Goal: Task Accomplishment & Management: Complete application form

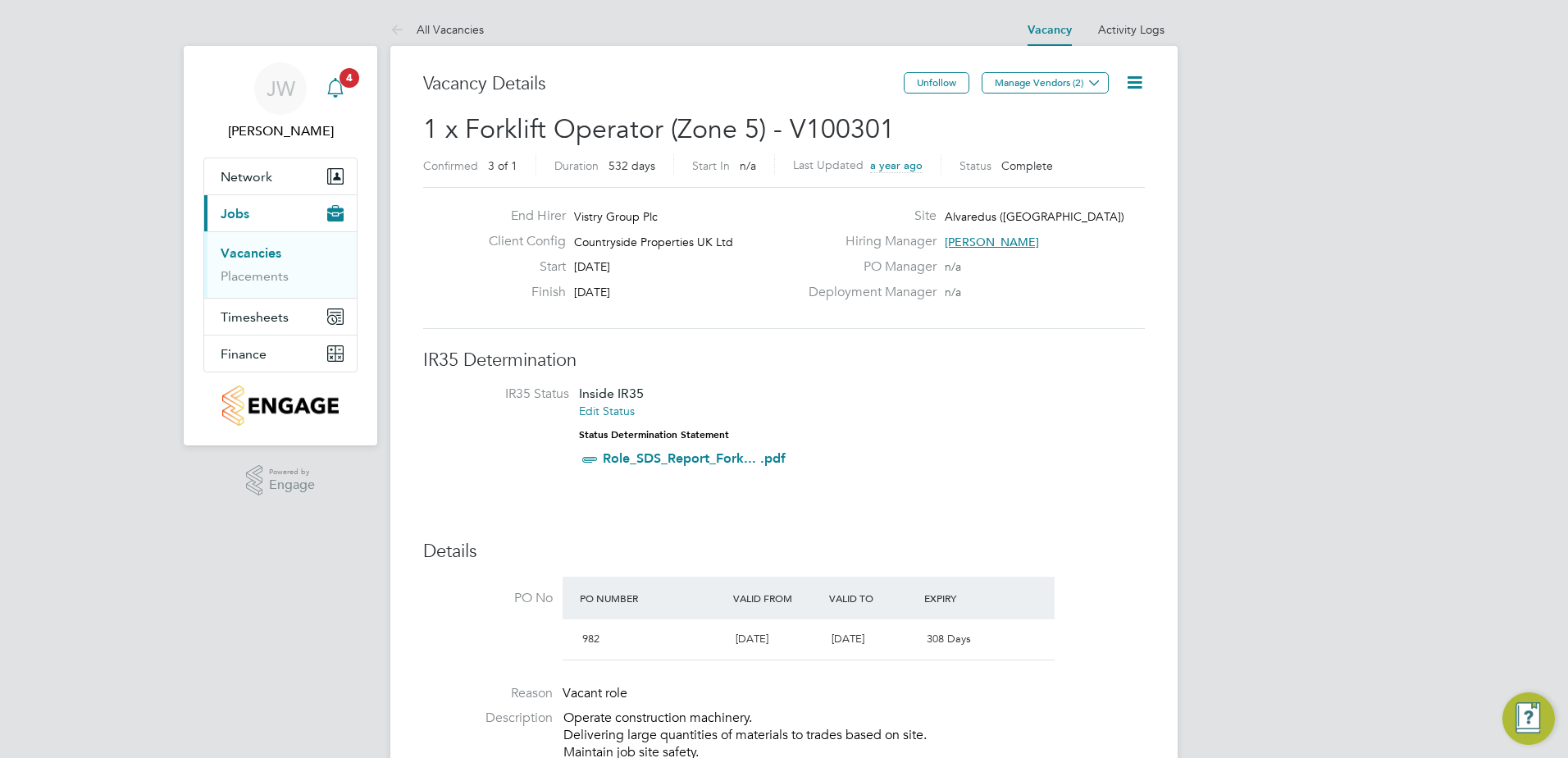
click at [337, 79] on icon "Main navigation" at bounding box center [335, 87] width 20 height 20
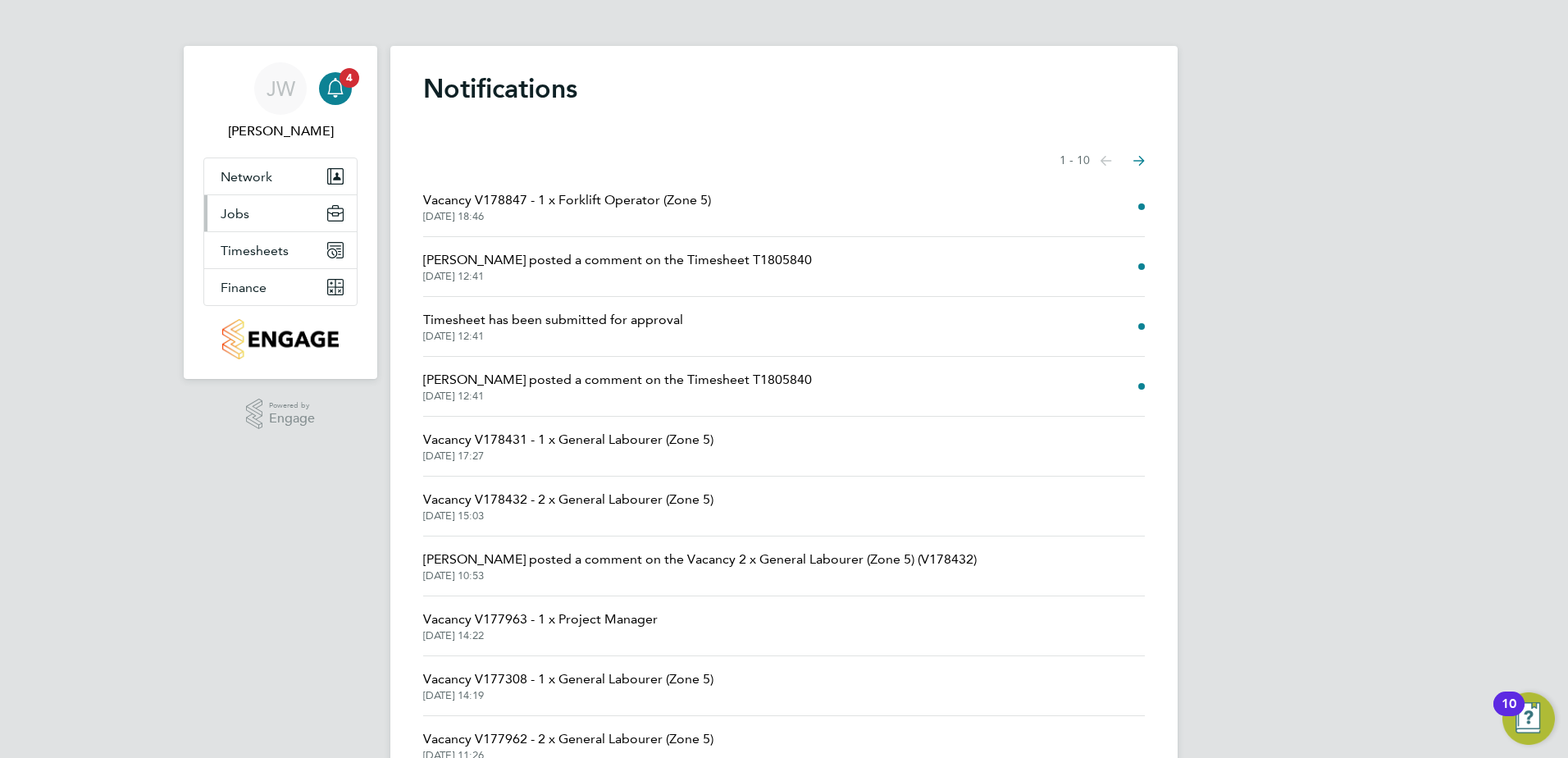
click at [243, 214] on span "Jobs" at bounding box center [235, 214] width 29 height 16
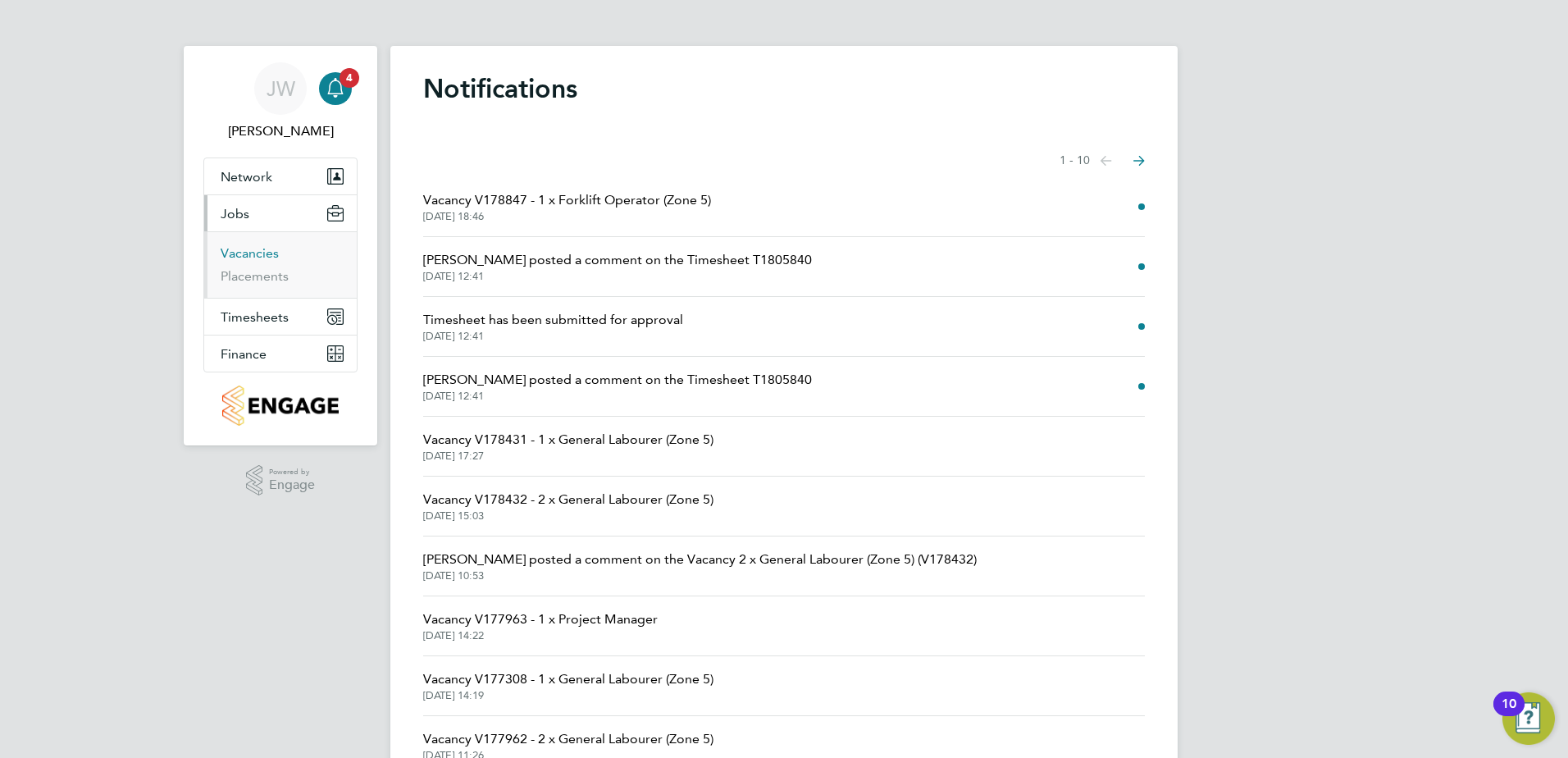
click at [263, 251] on link "Vacancies" at bounding box center [250, 253] width 58 height 16
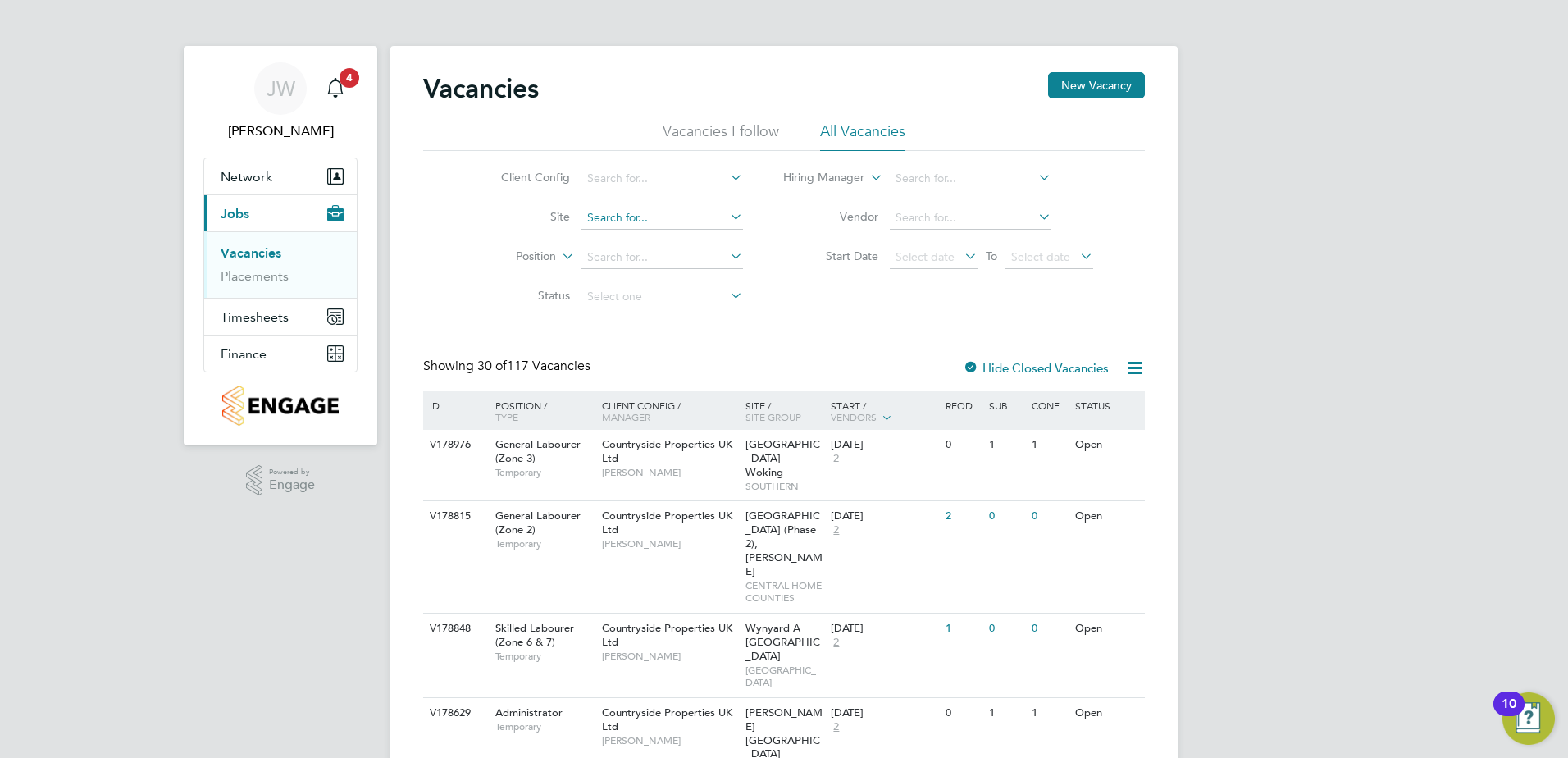
click at [603, 214] on input at bounding box center [662, 218] width 162 height 23
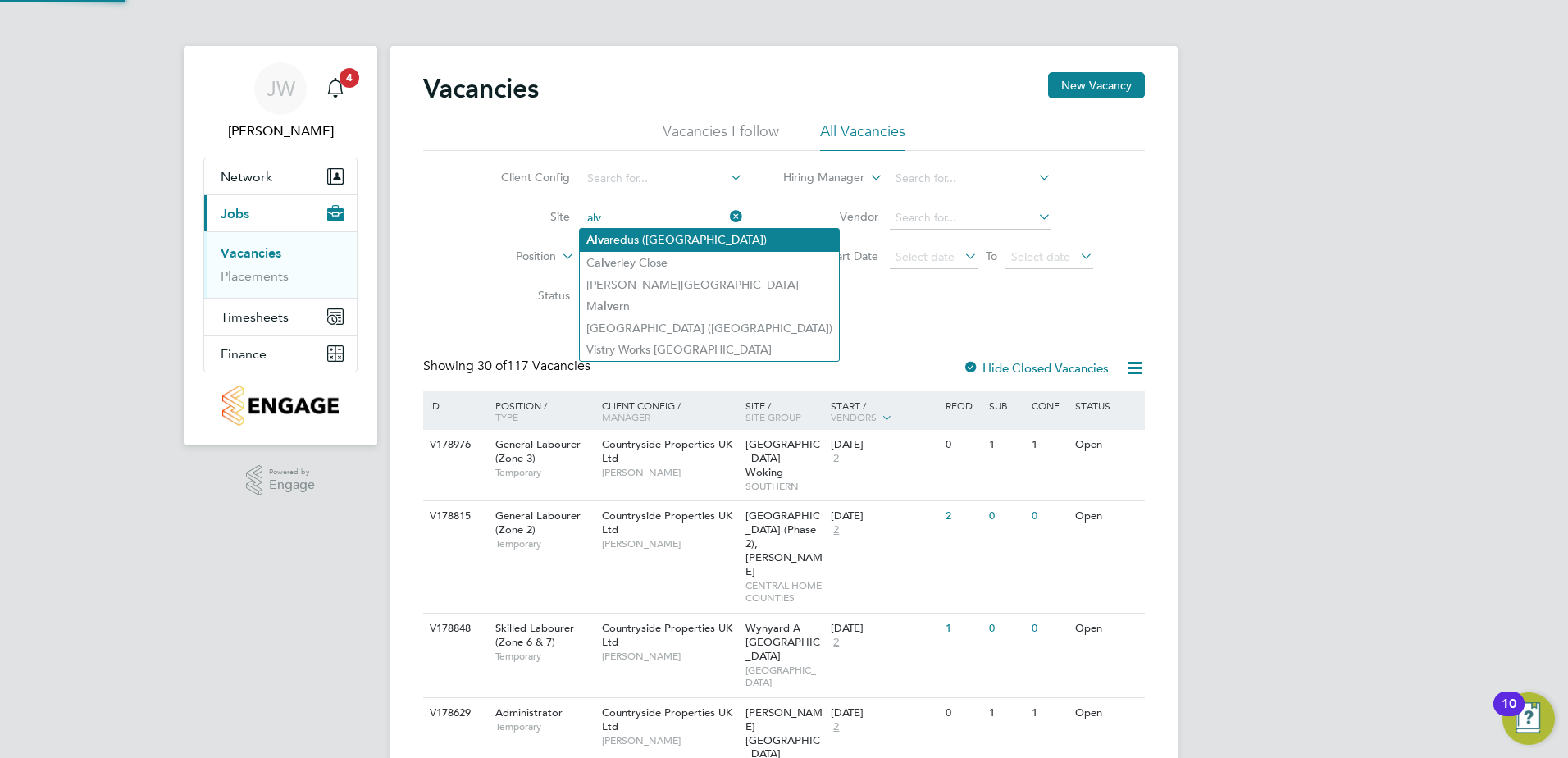
click at [622, 239] on li "Alv aredus (Fairham)" at bounding box center [709, 239] width 259 height 22
type input "Alvaredus ([GEOGRAPHIC_DATA])"
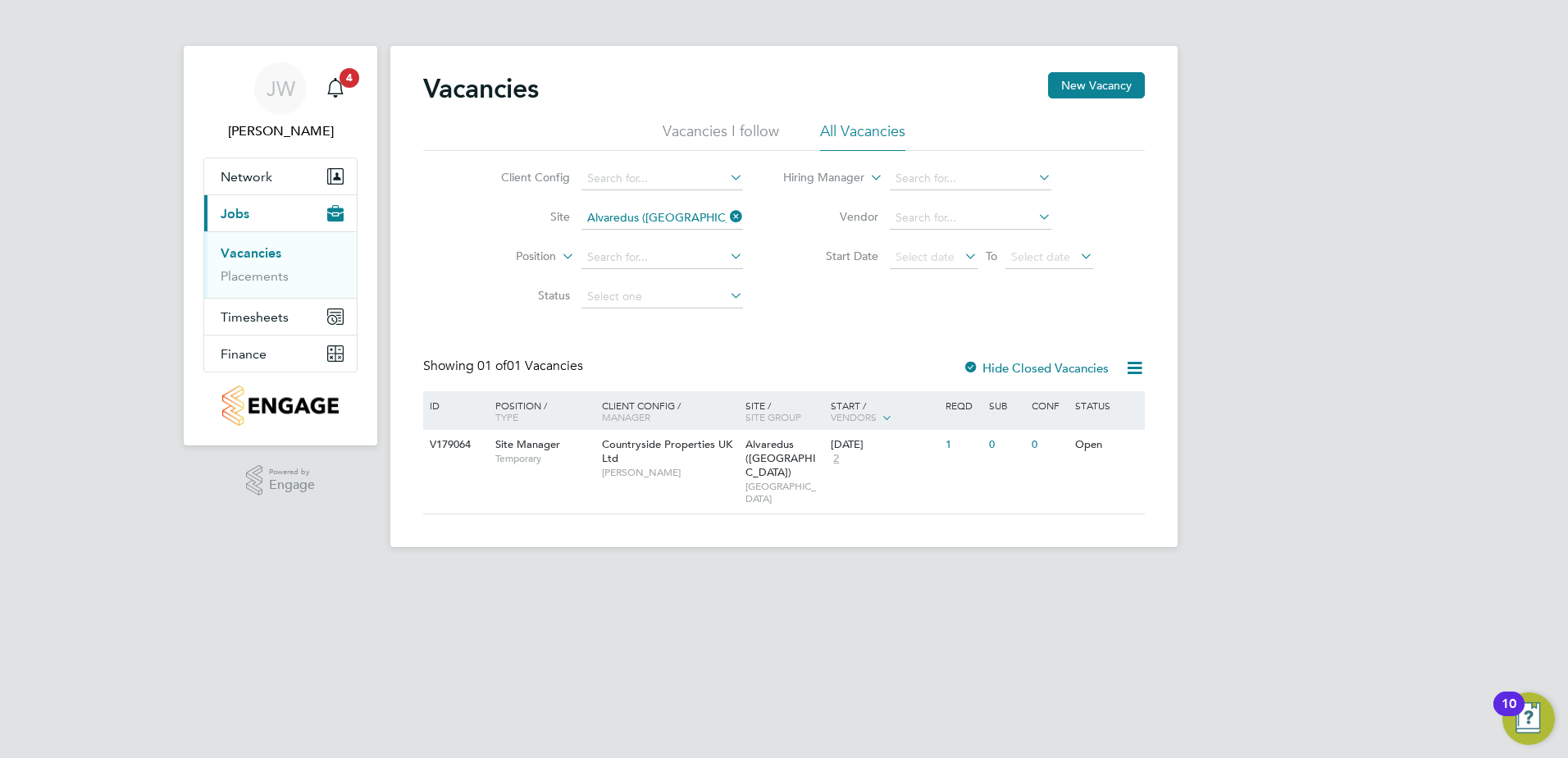
click at [744, 214] on li "Site Alvaredus ([GEOGRAPHIC_DATA])" at bounding box center [609, 217] width 308 height 39
click at [726, 213] on icon at bounding box center [726, 217] width 0 height 23
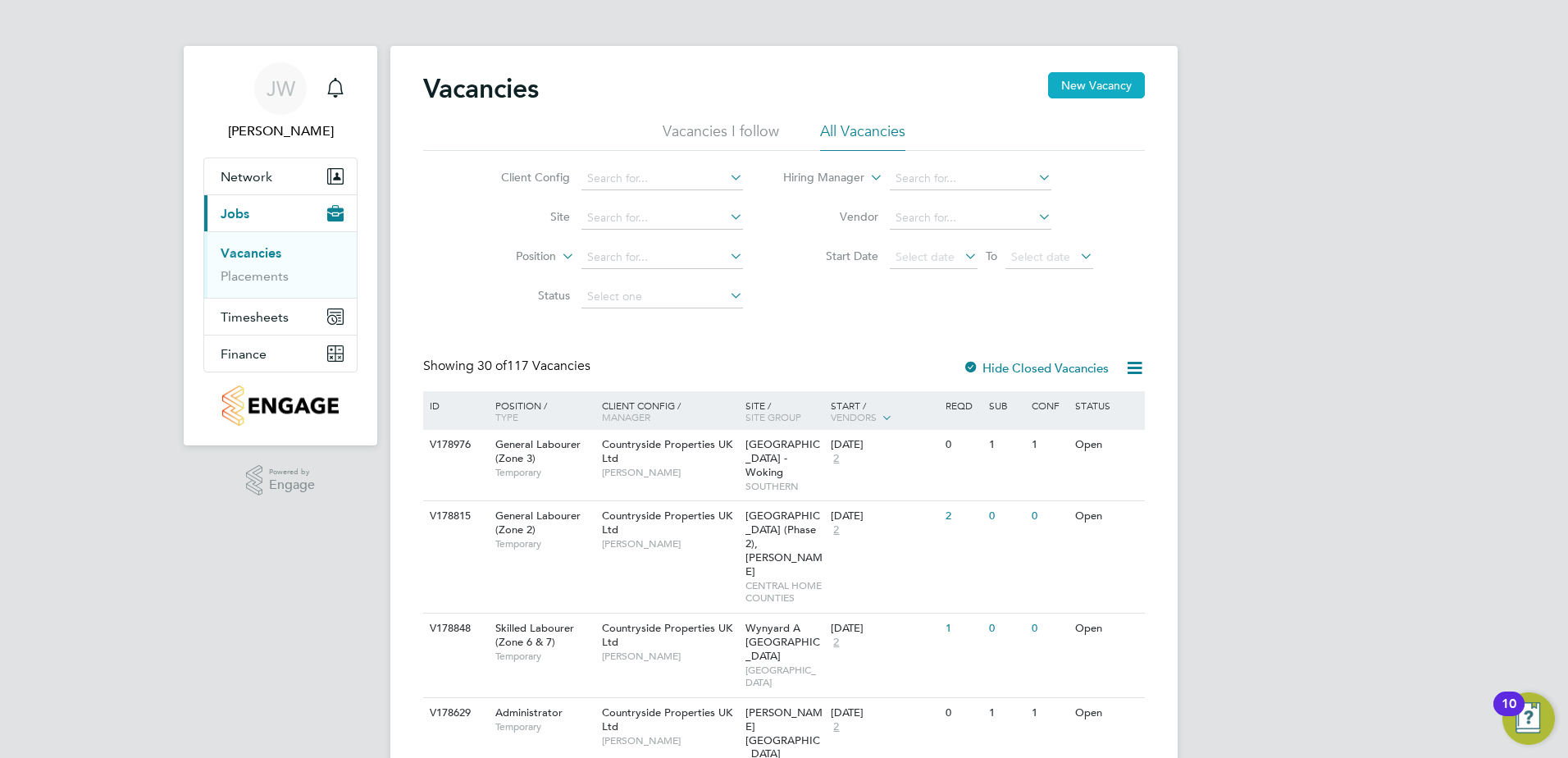
click at [1071, 81] on button "New Vacancy" at bounding box center [1097, 86] width 97 height 26
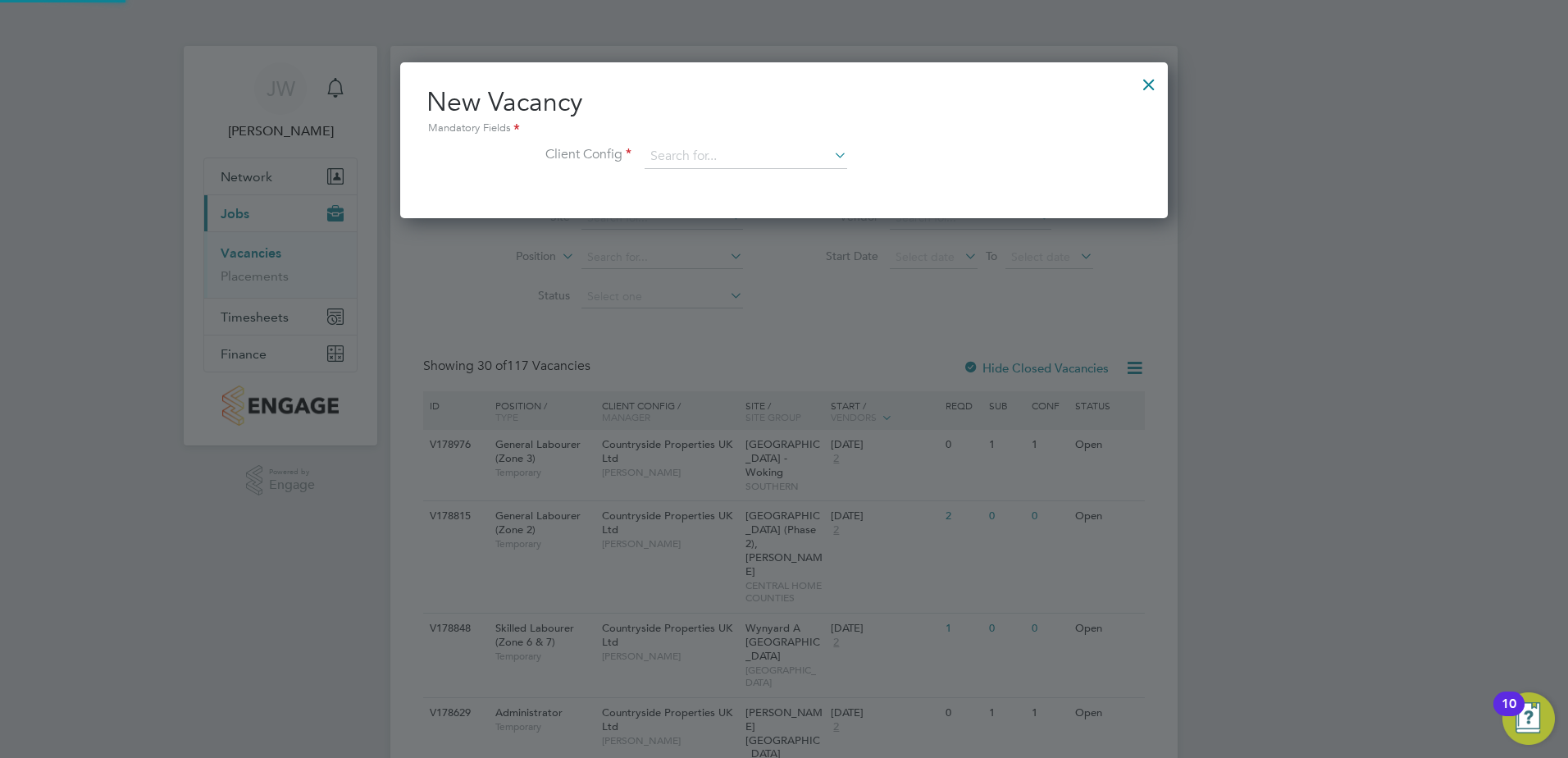
scroll to position [155, 768]
click at [691, 159] on input at bounding box center [746, 156] width 203 height 24
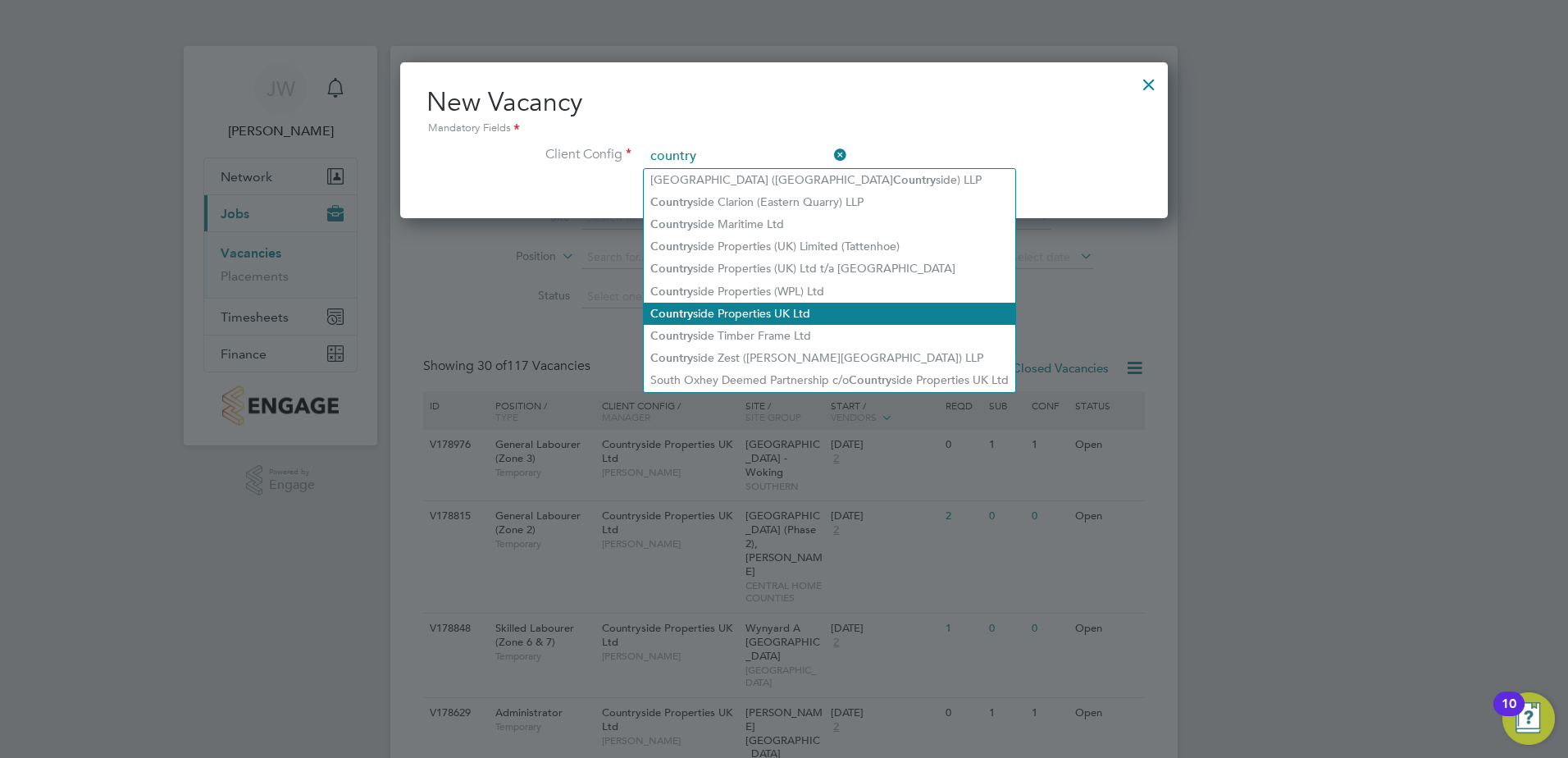
click at [752, 307] on li "Country side Properties UK Ltd" at bounding box center [829, 314] width 372 height 22
type input "Countryside Properties UK Ltd"
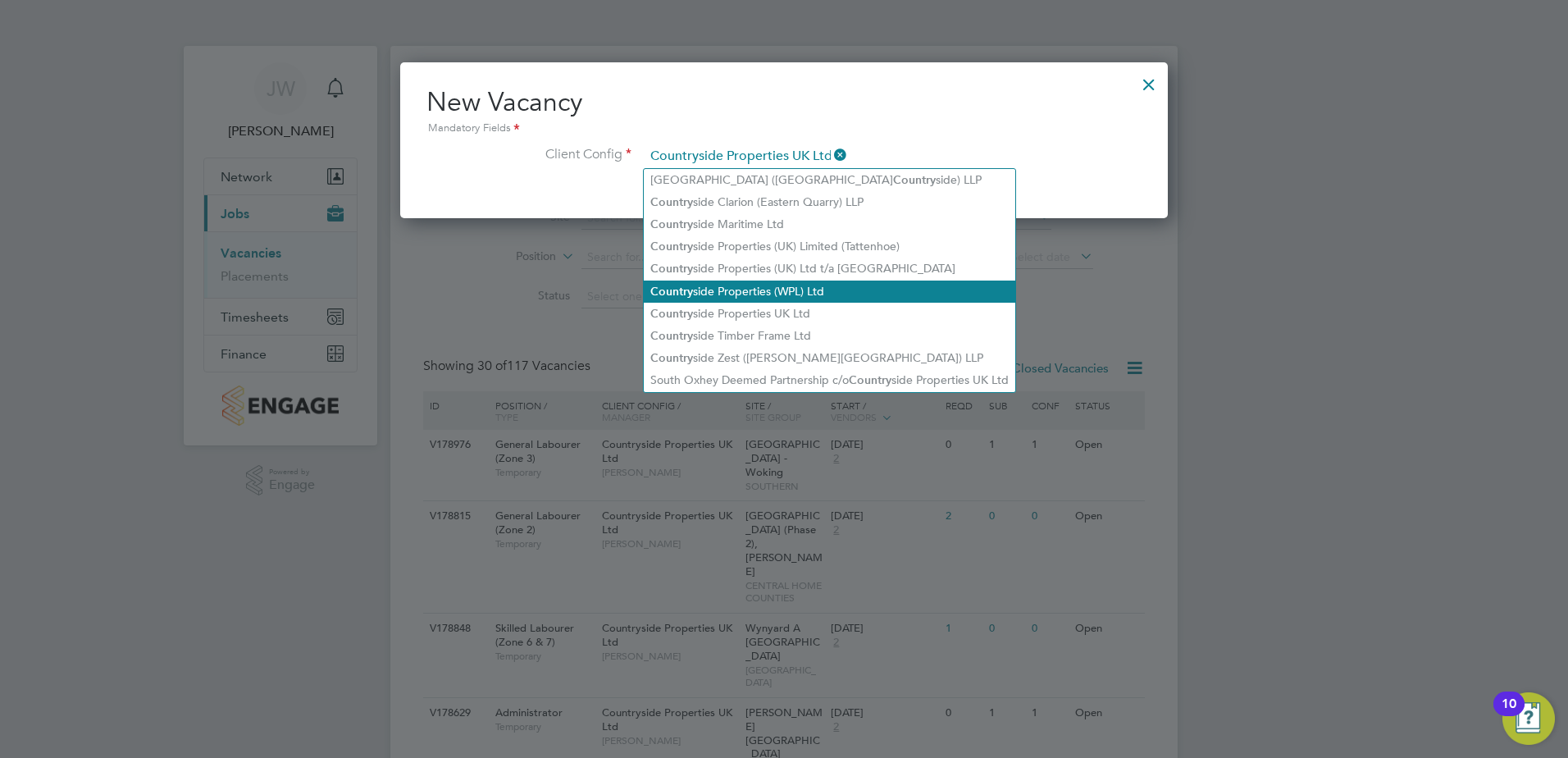
scroll to position [278, 768]
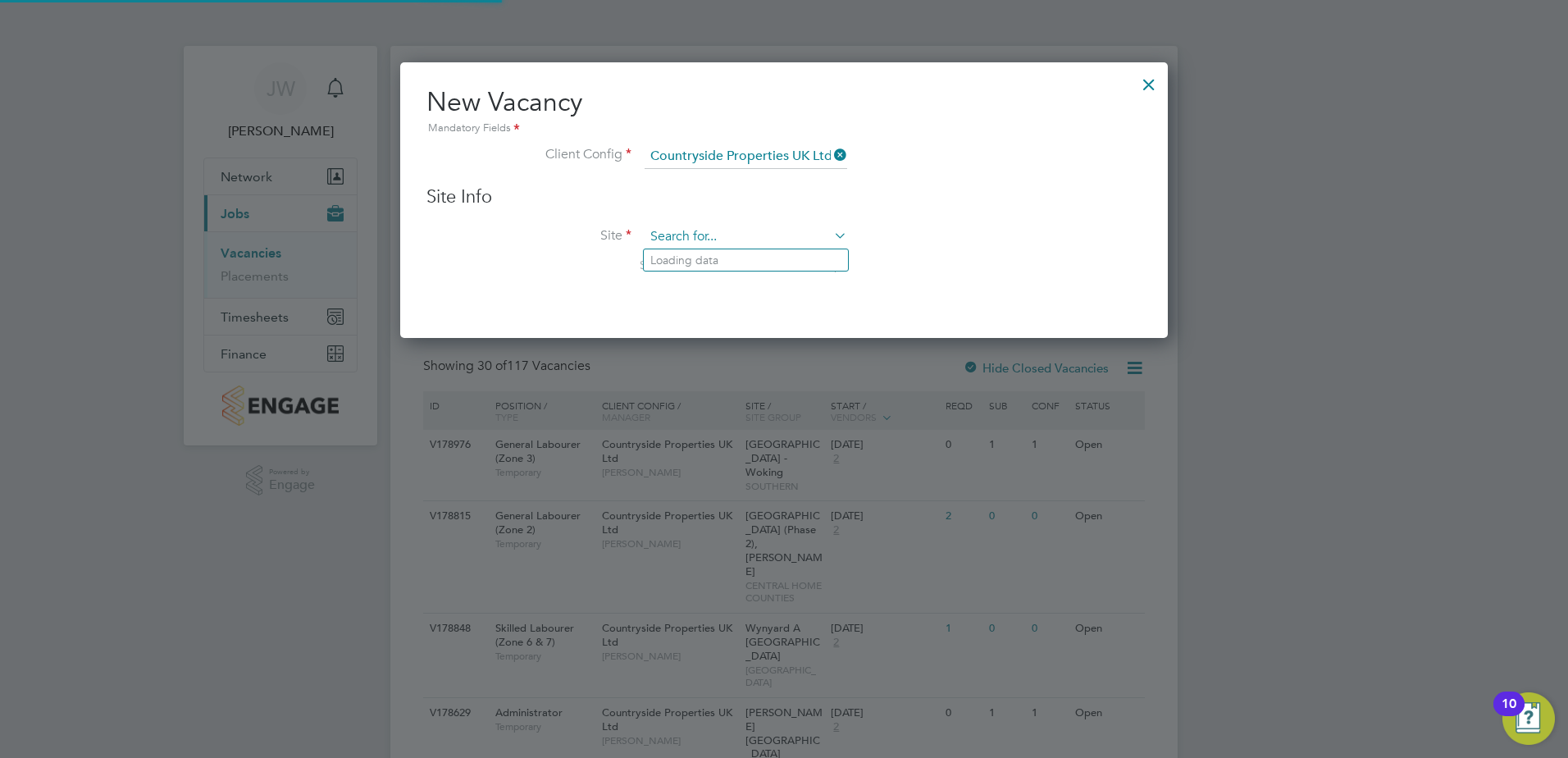
click at [673, 232] on input at bounding box center [746, 237] width 203 height 24
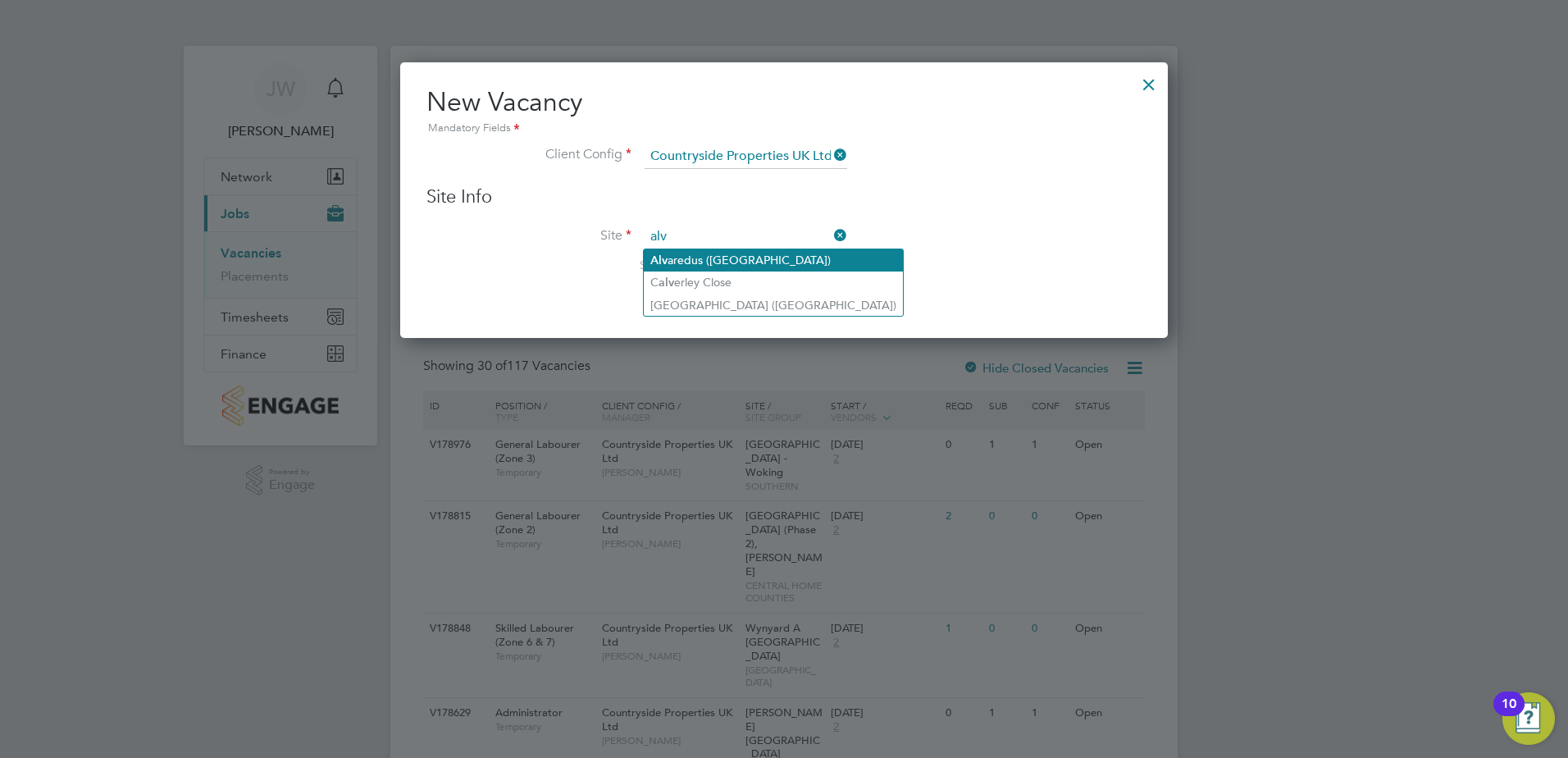
click at [689, 259] on li "Alv aredus (Fairham)" at bounding box center [773, 260] width 259 height 22
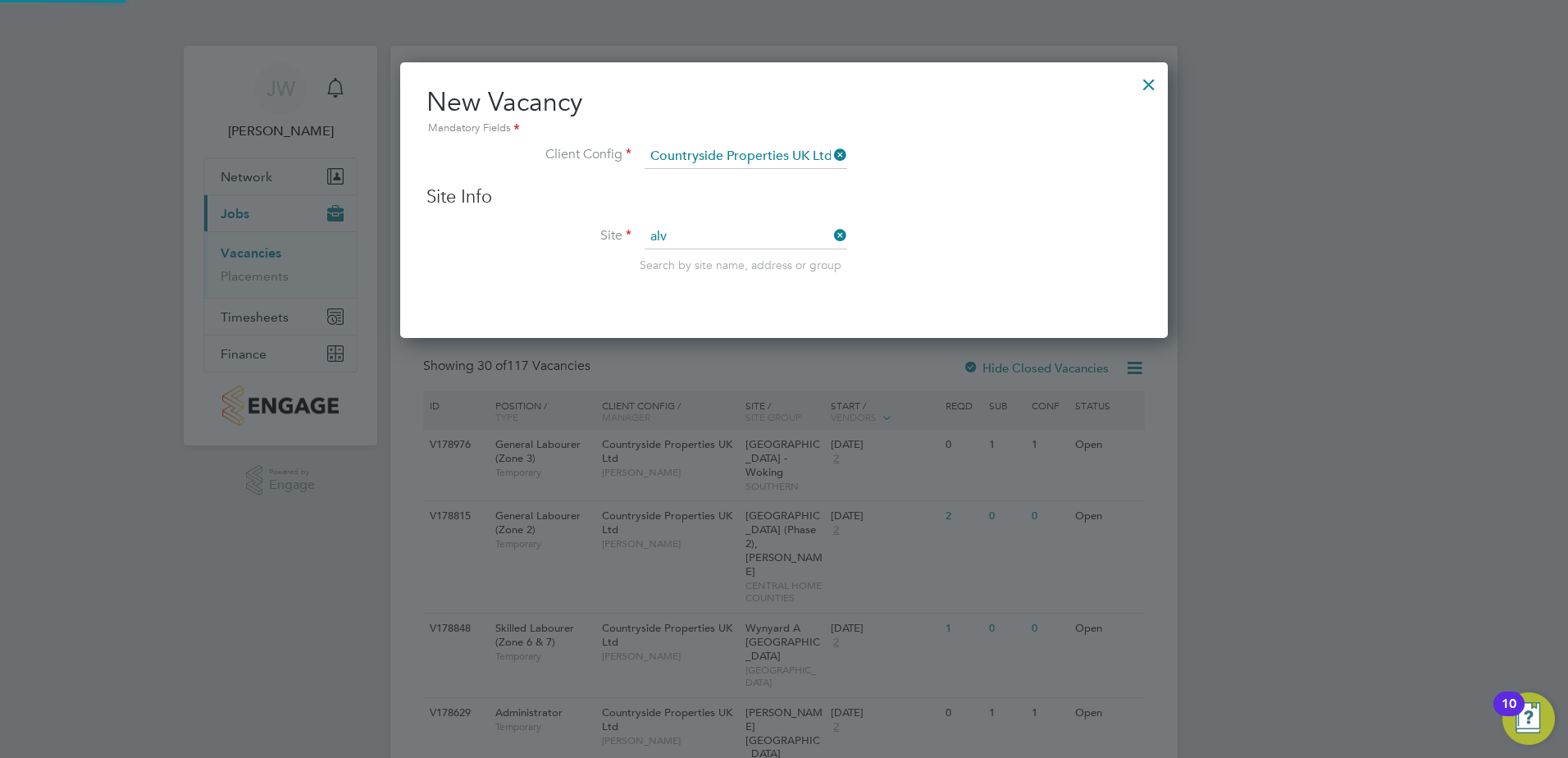
type input "Alvaredus ([GEOGRAPHIC_DATA])"
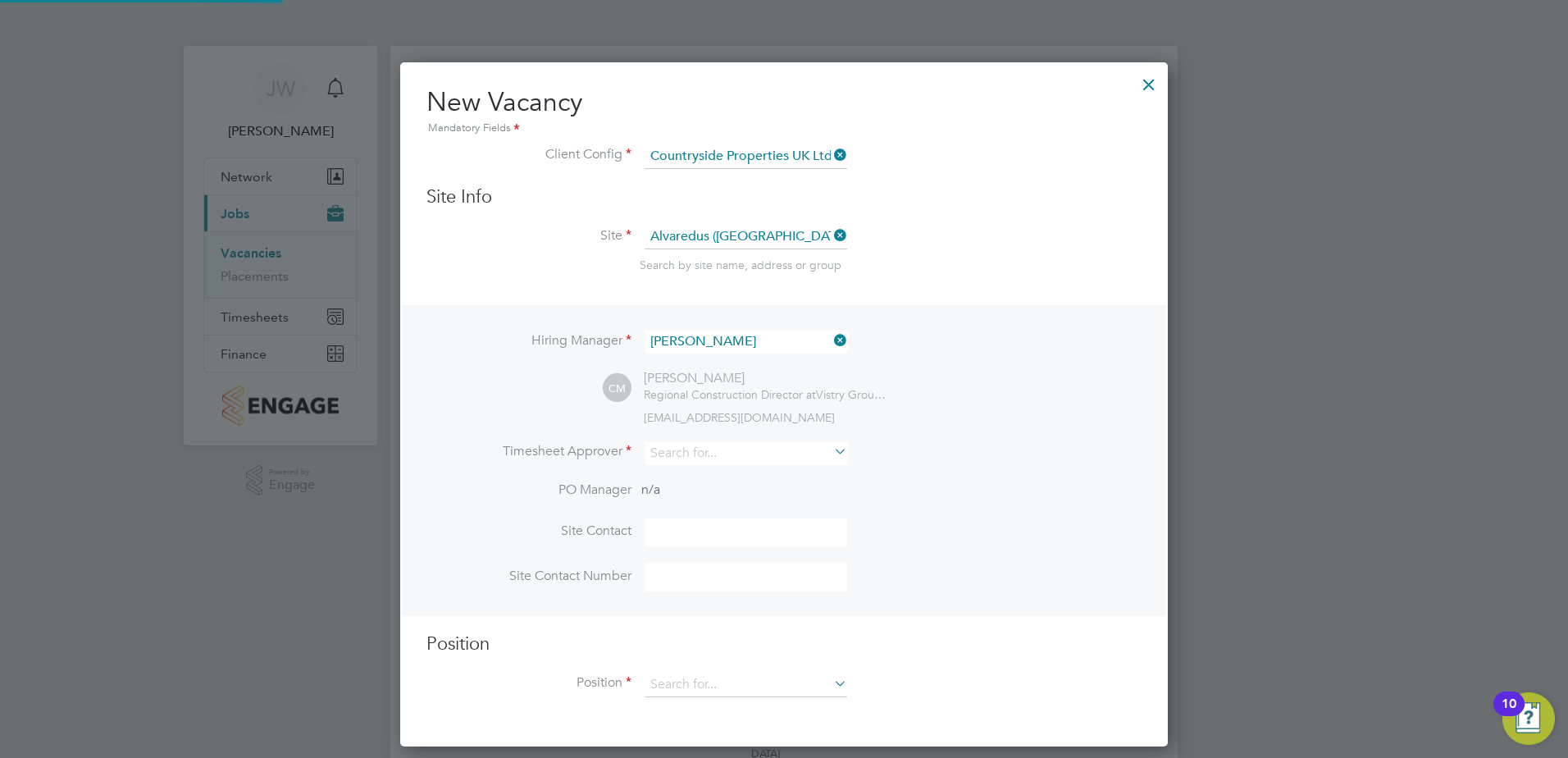
scroll to position [686, 768]
click at [686, 458] on input at bounding box center [746, 452] width 203 height 24
click at [719, 513] on li "Cal um Madden" at bounding box center [746, 520] width 204 height 22
type input "[PERSON_NAME]"
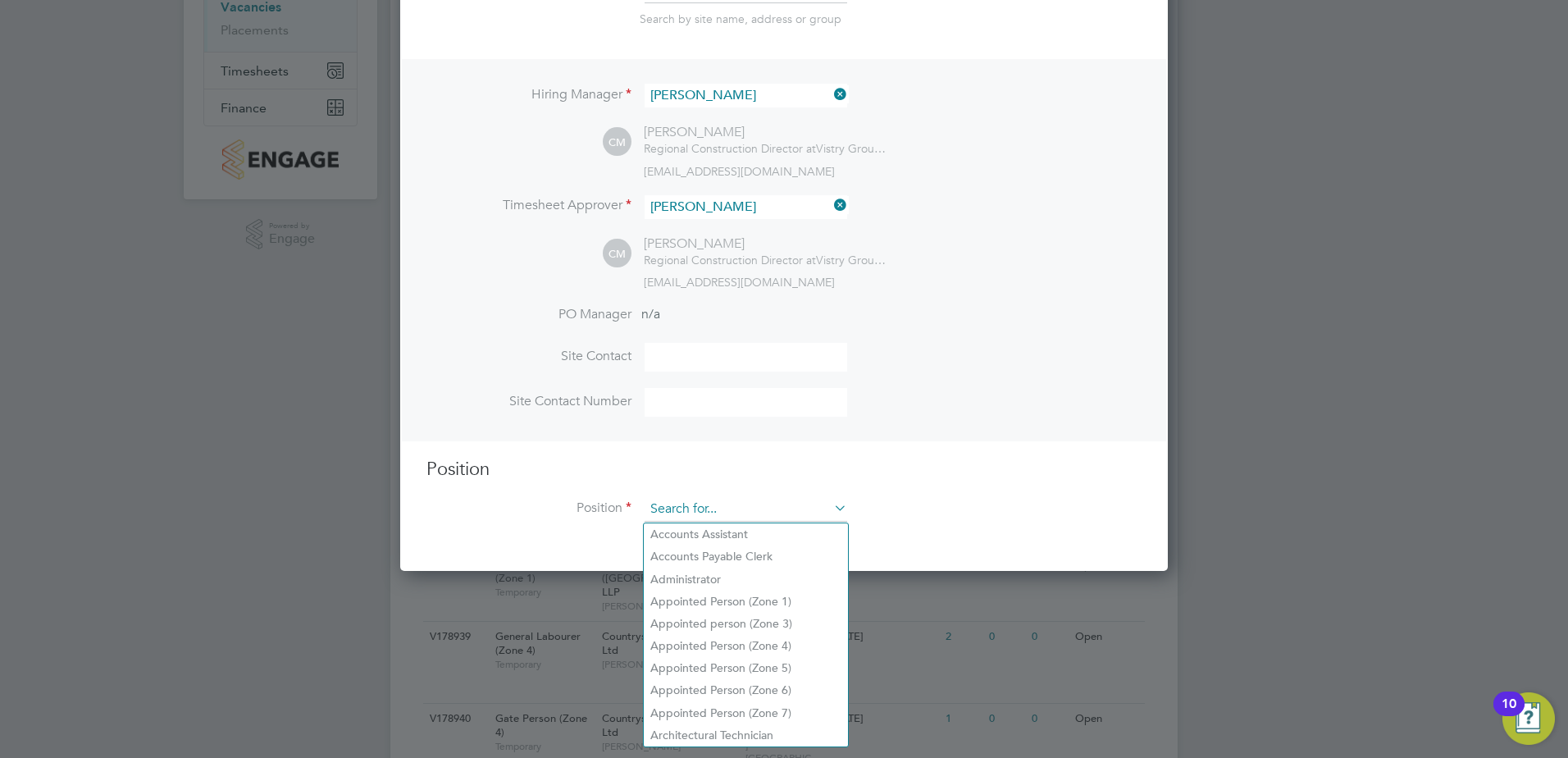
click at [689, 513] on input at bounding box center [746, 509] width 203 height 24
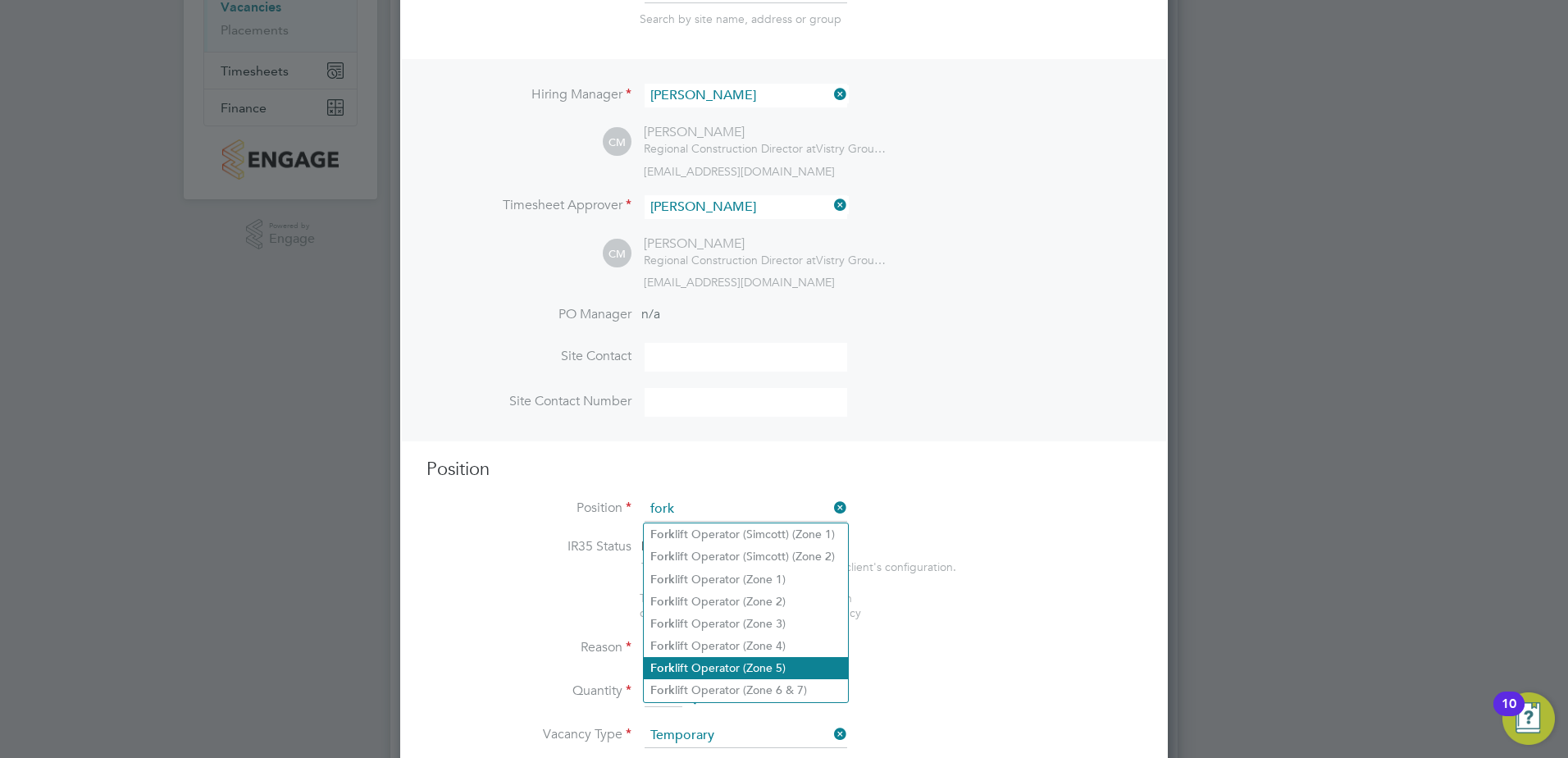
click at [766, 667] on li "Fork lift Operator (Zone 5)" at bounding box center [746, 667] width 204 height 22
type input "Forklift Operator (Zone 5)"
type textarea "Operate construction plant. Telehandlers / Rough Terrain Trucks. Delivering lar…"
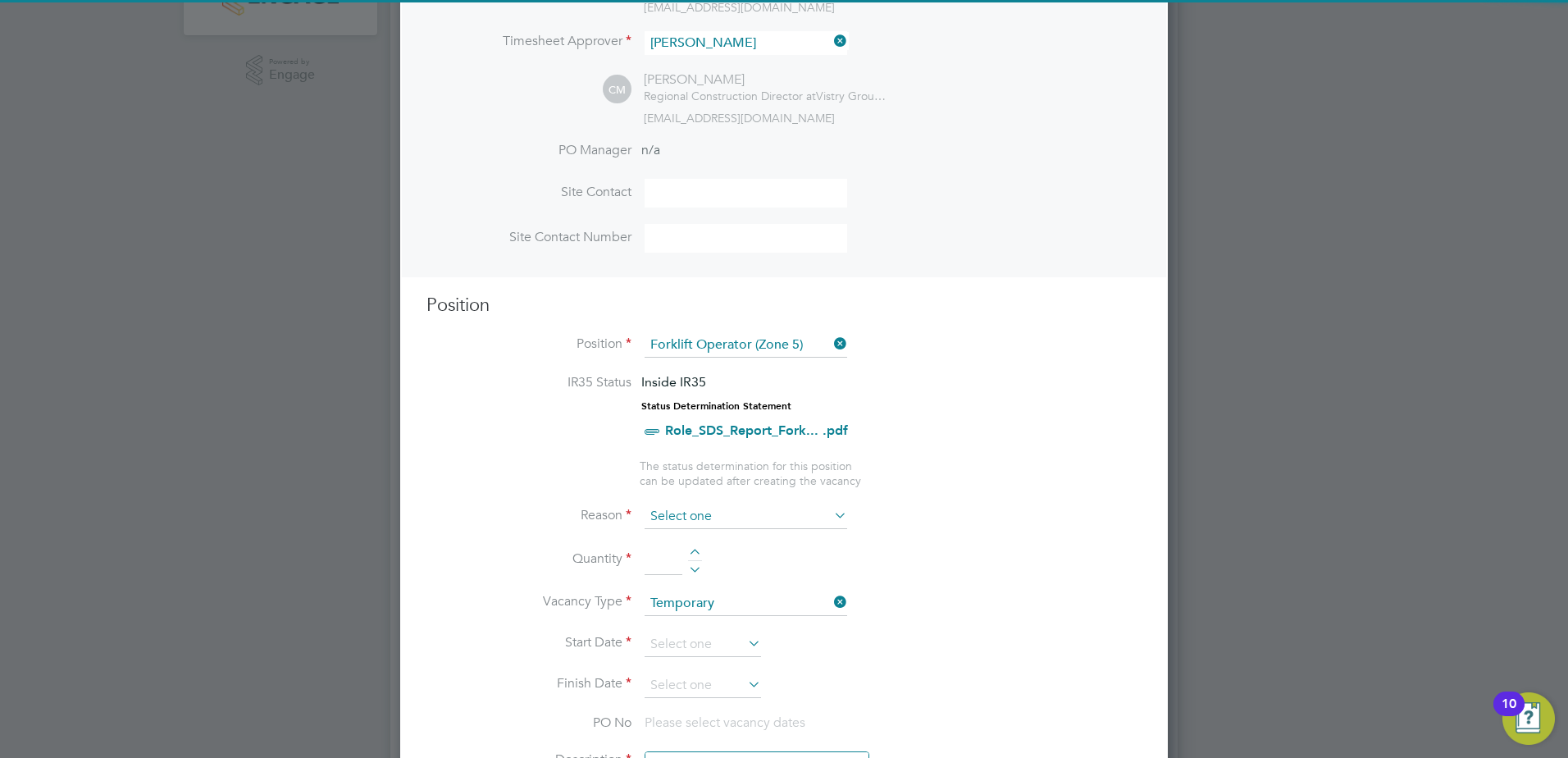
click at [693, 523] on input at bounding box center [746, 517] width 203 height 24
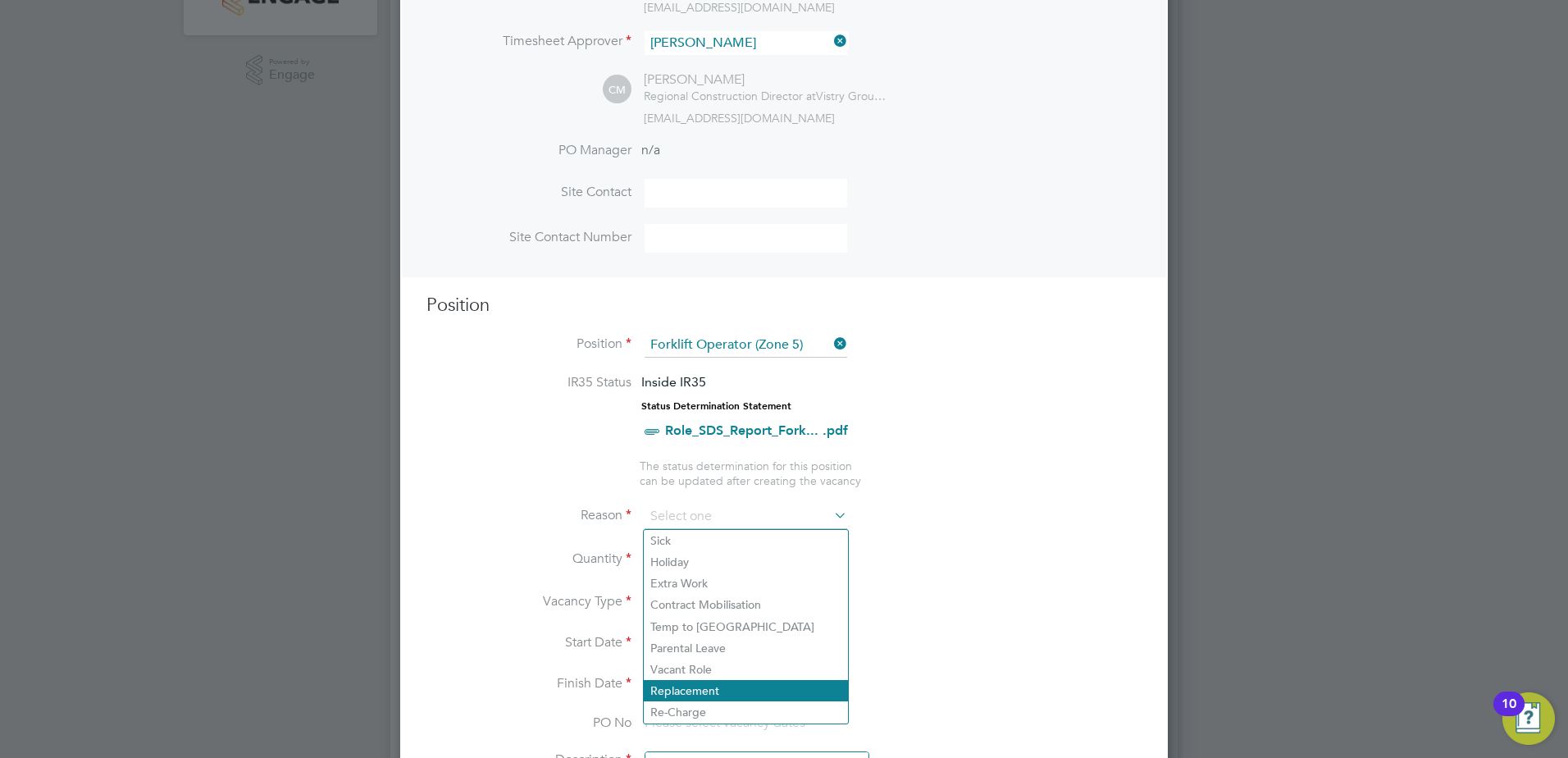
click at [698, 691] on li "Replacement" at bounding box center [746, 691] width 204 height 21
type input "Replacement"
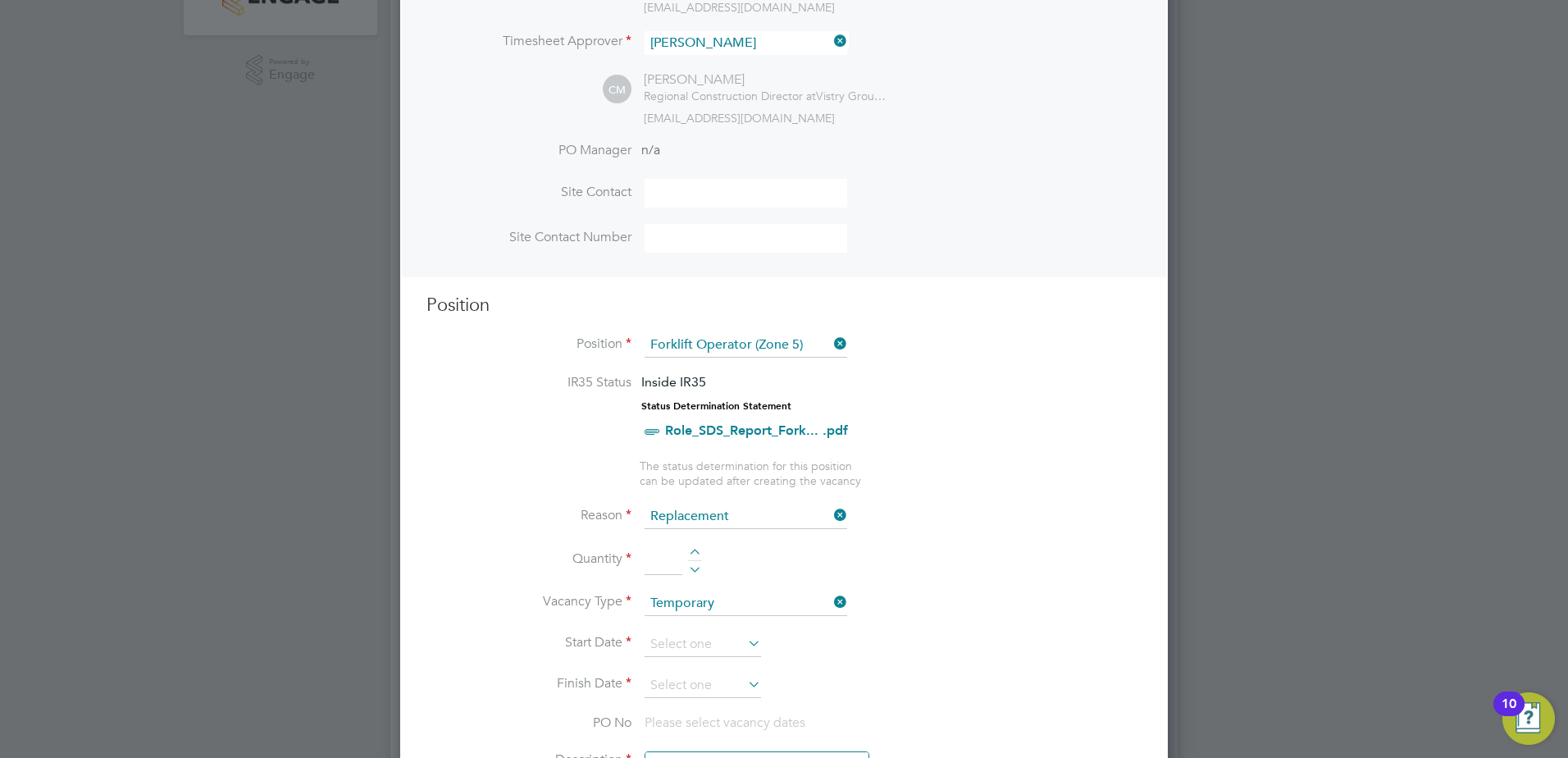
click at [698, 550] on div at bounding box center [695, 554] width 14 height 11
type input "1"
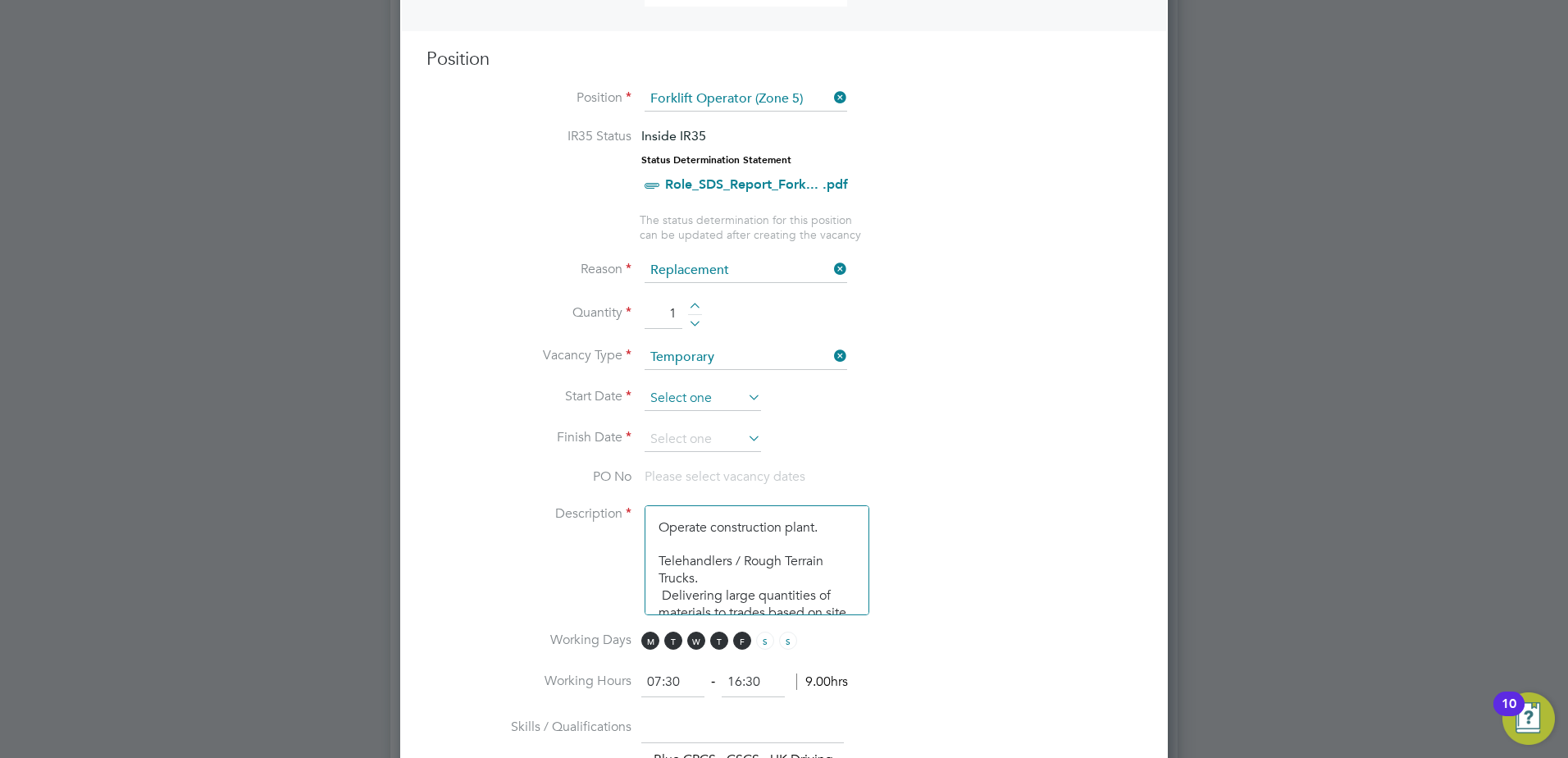
click at [697, 403] on input at bounding box center [702, 398] width 116 height 24
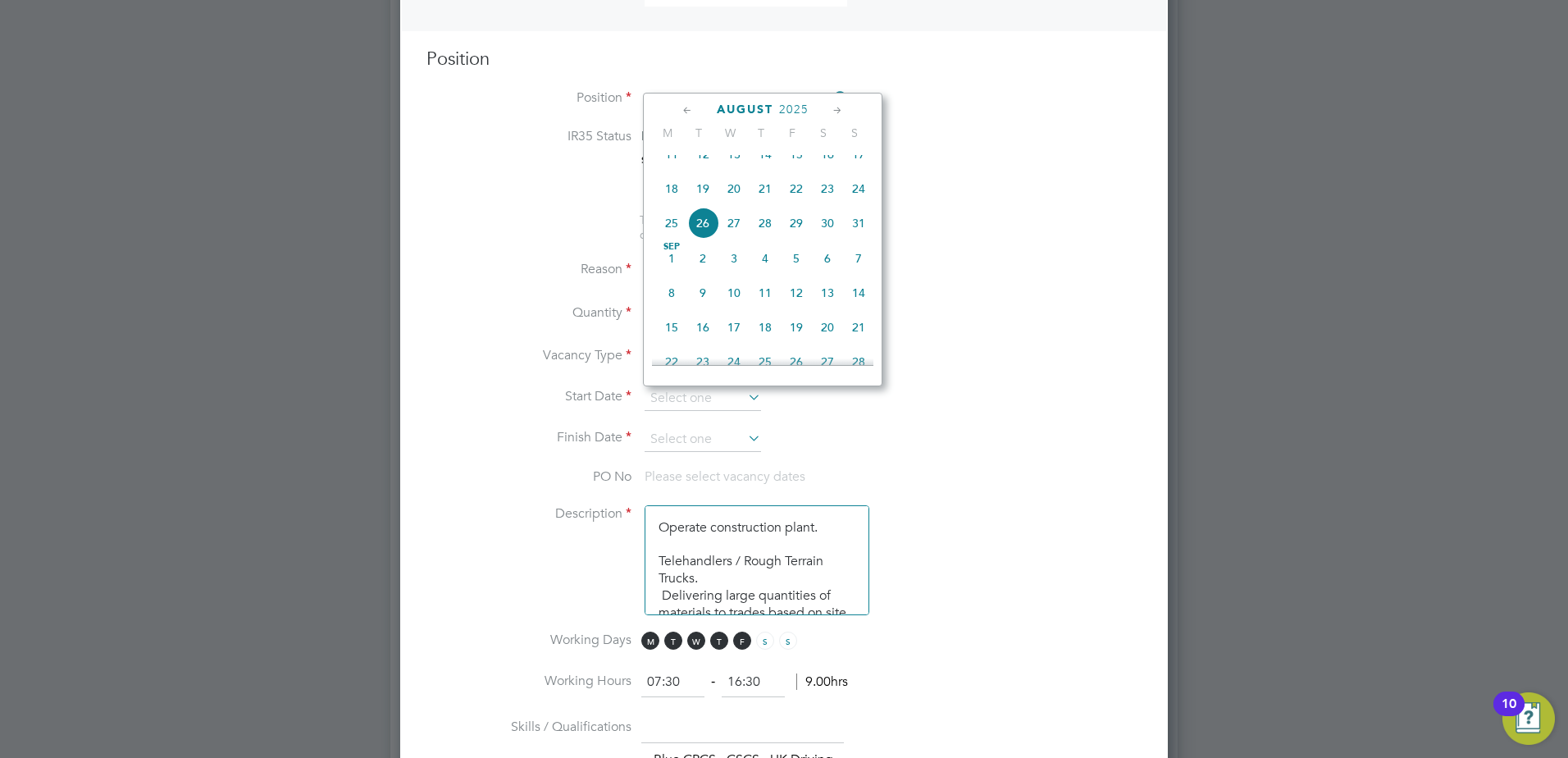
click at [743, 199] on span "20" at bounding box center [734, 189] width 31 height 31
type input "[DATE]"
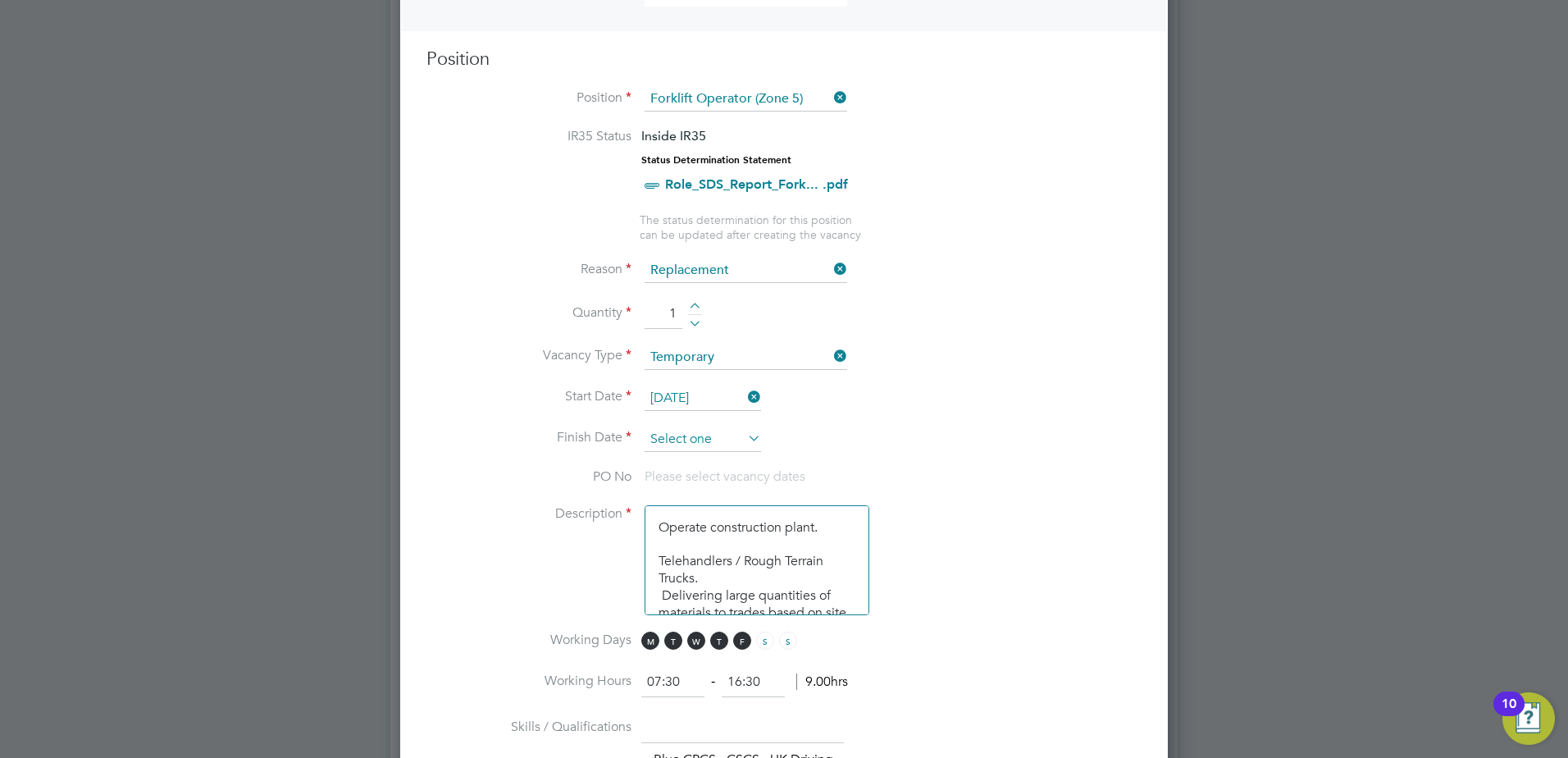
click at [679, 447] on input at bounding box center [702, 439] width 116 height 24
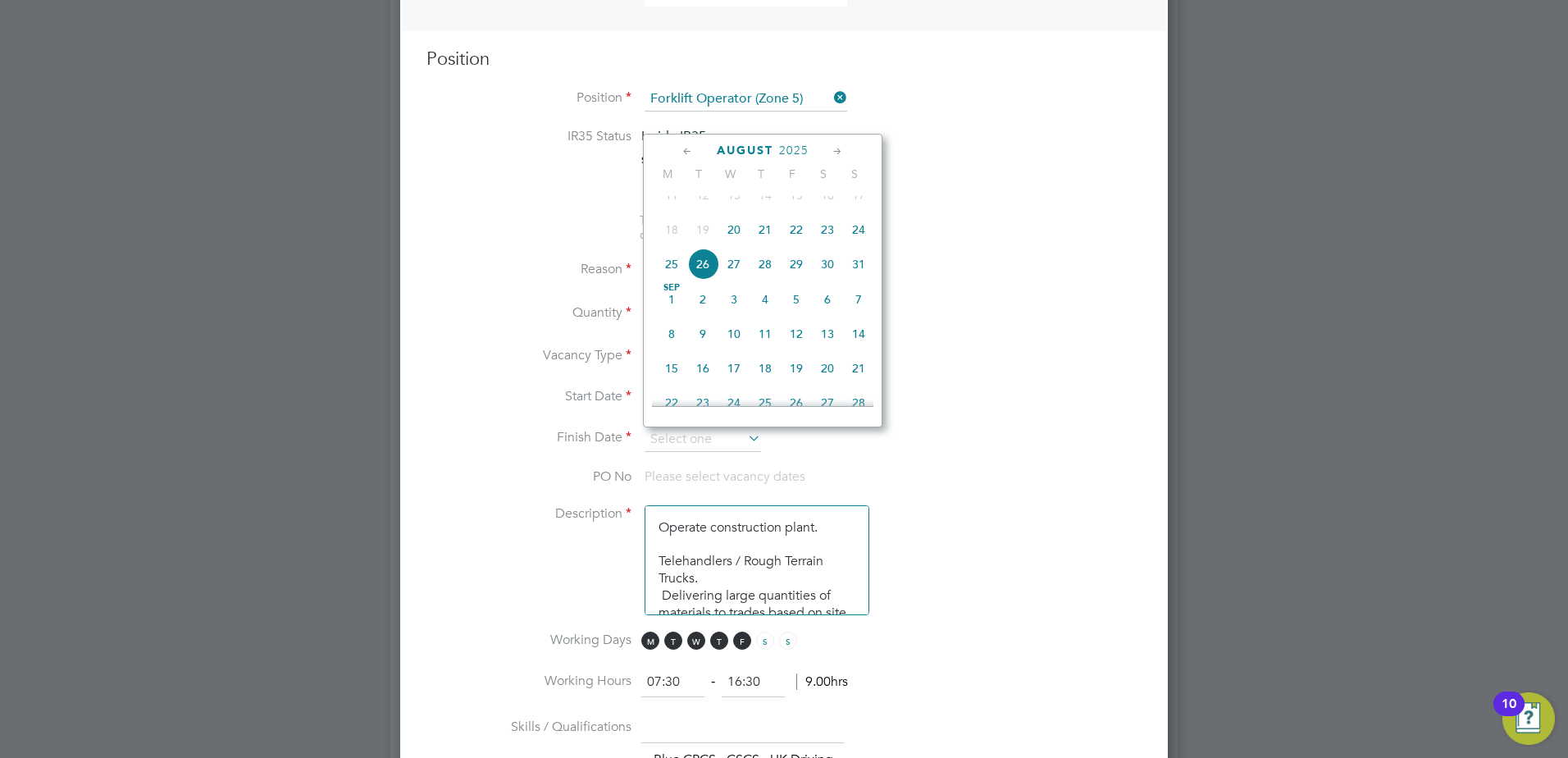
click at [833, 153] on icon at bounding box center [838, 151] width 16 height 18
click at [703, 348] on span "30" at bounding box center [703, 333] width 31 height 31
type input "[DATE]"
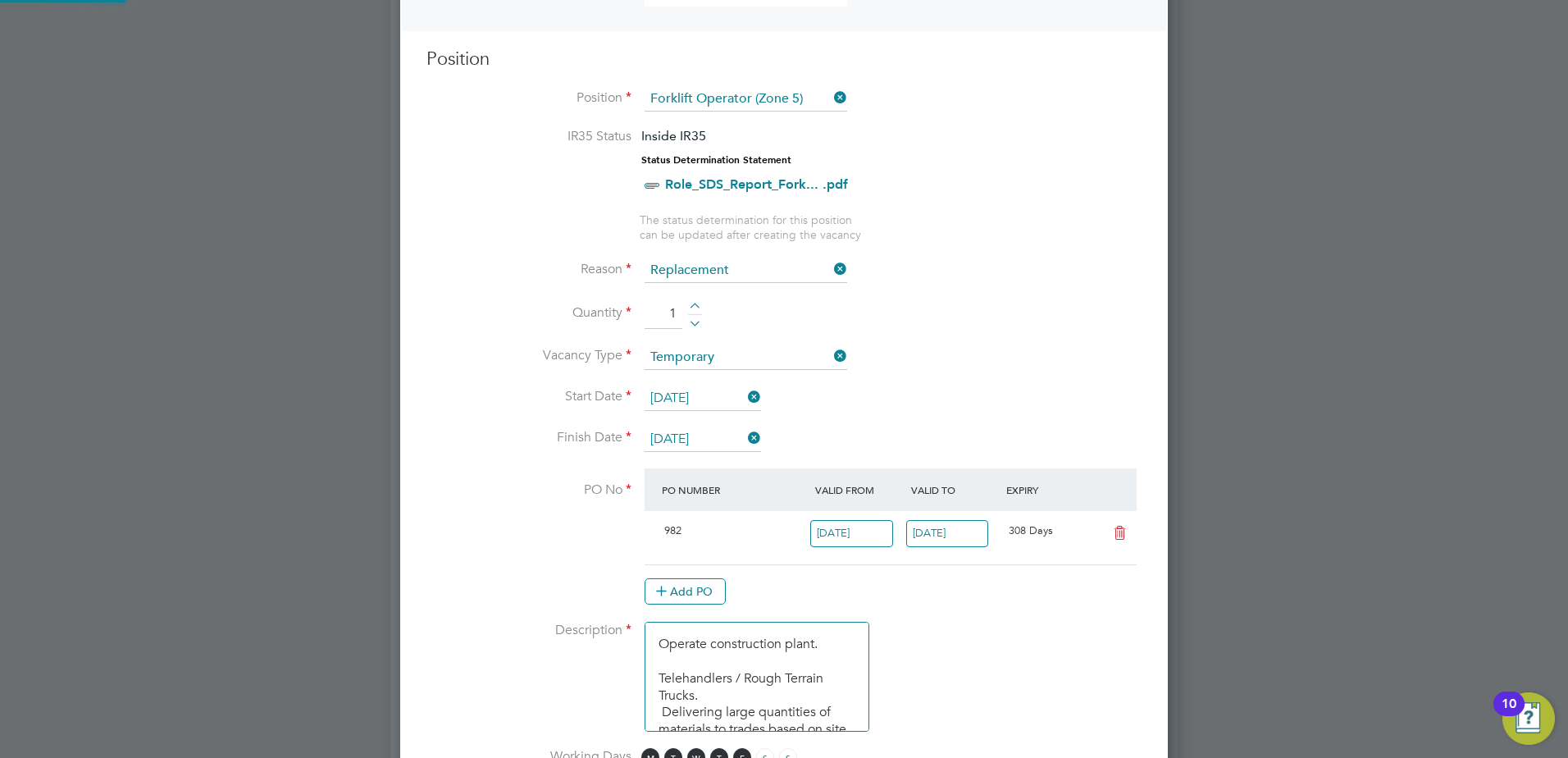
scroll to position [28, 155]
click at [994, 388] on li "Start Date [DATE]" at bounding box center [783, 406] width 715 height 41
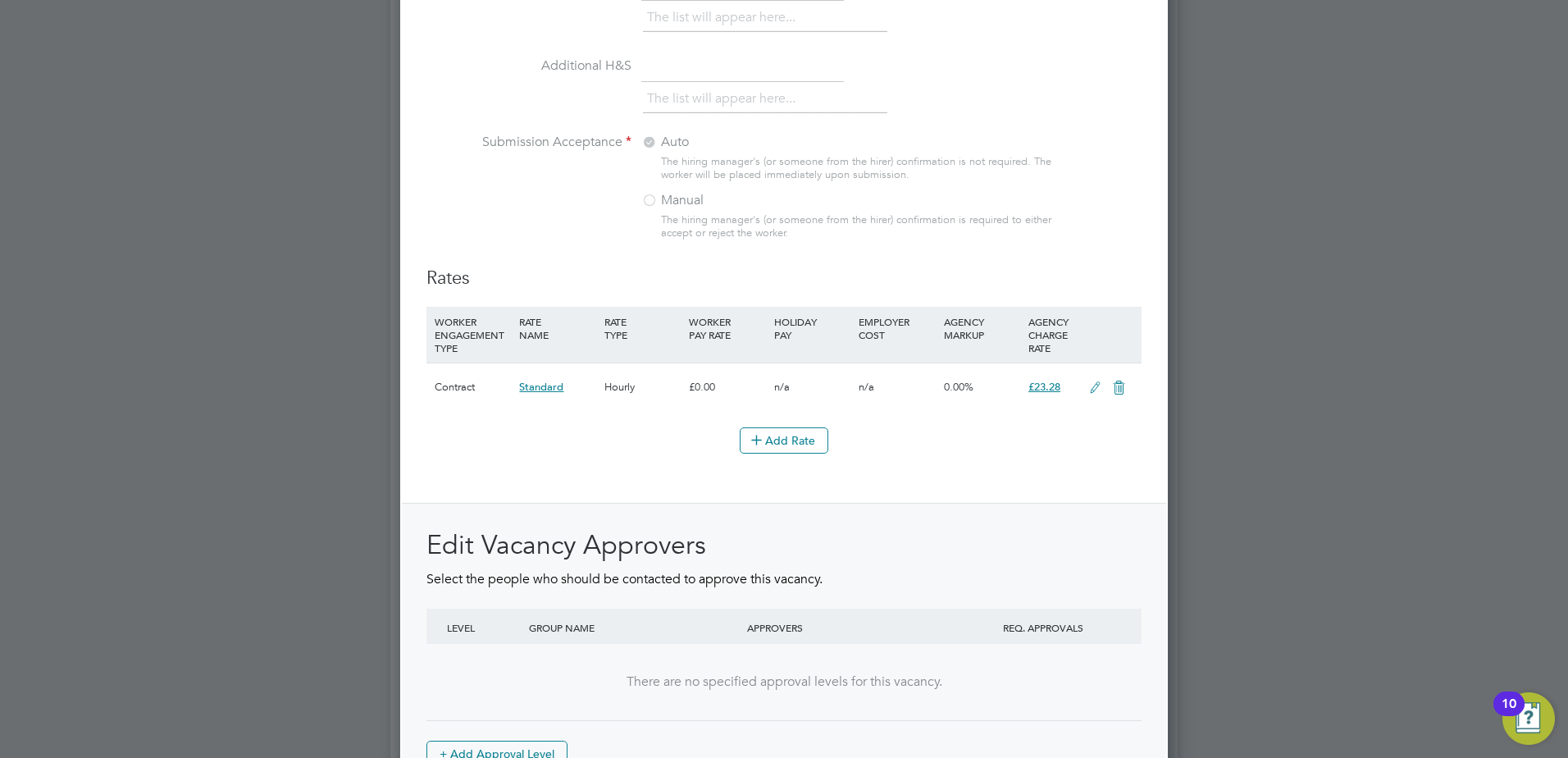
scroll to position [1830, 0]
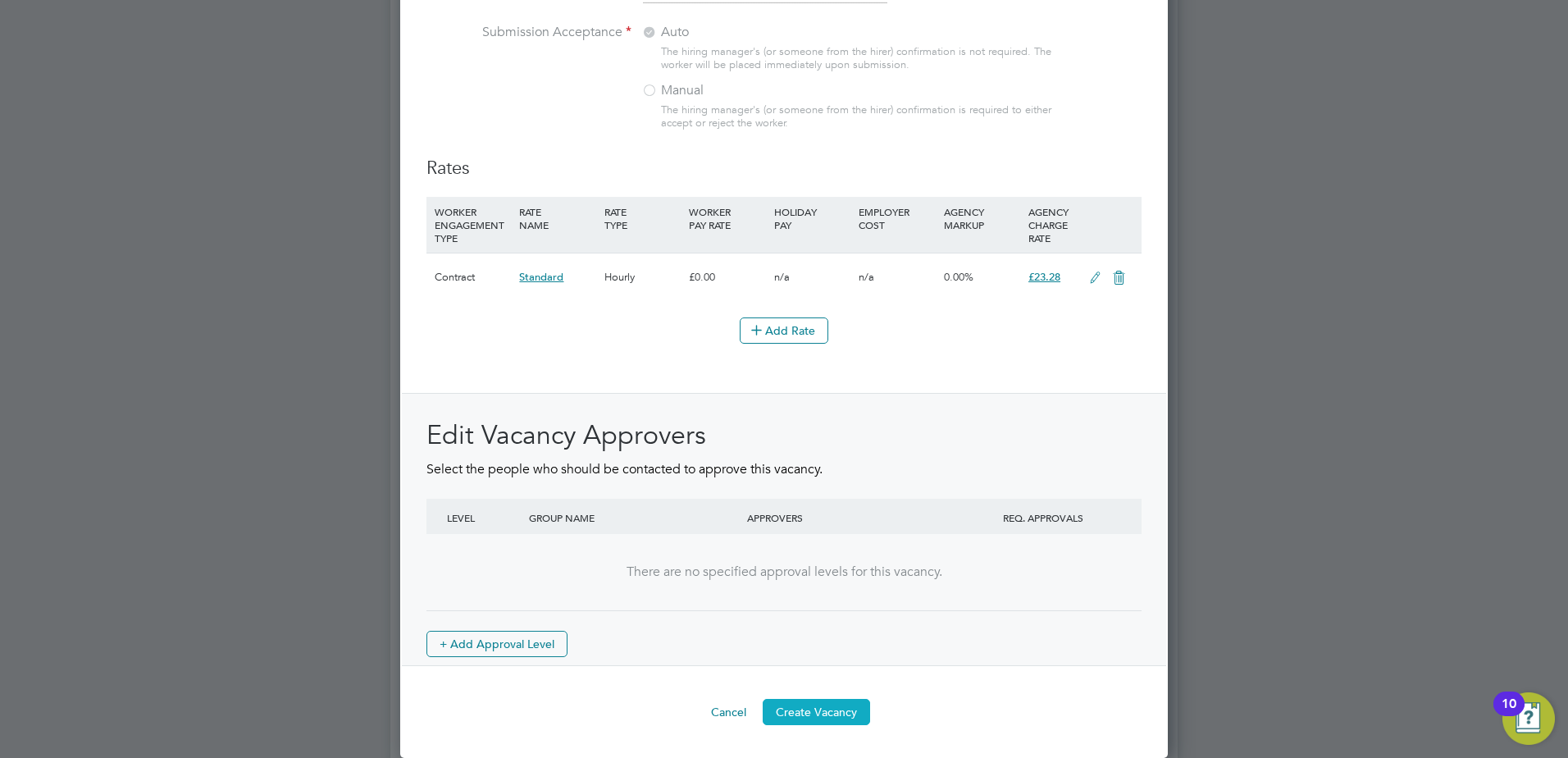
click at [822, 708] on button "Create Vacancy" at bounding box center [816, 712] width 107 height 26
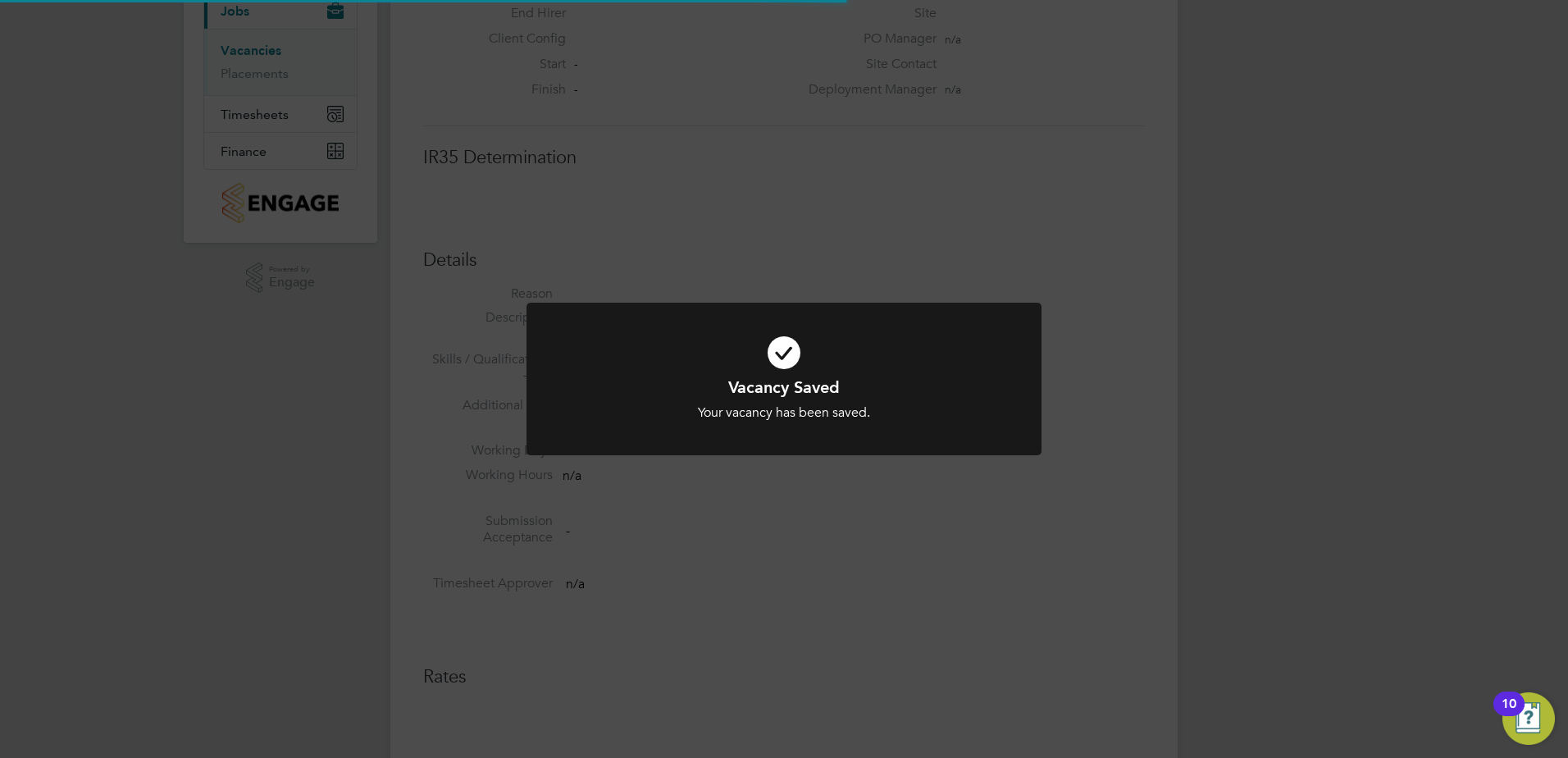
scroll to position [8, 8]
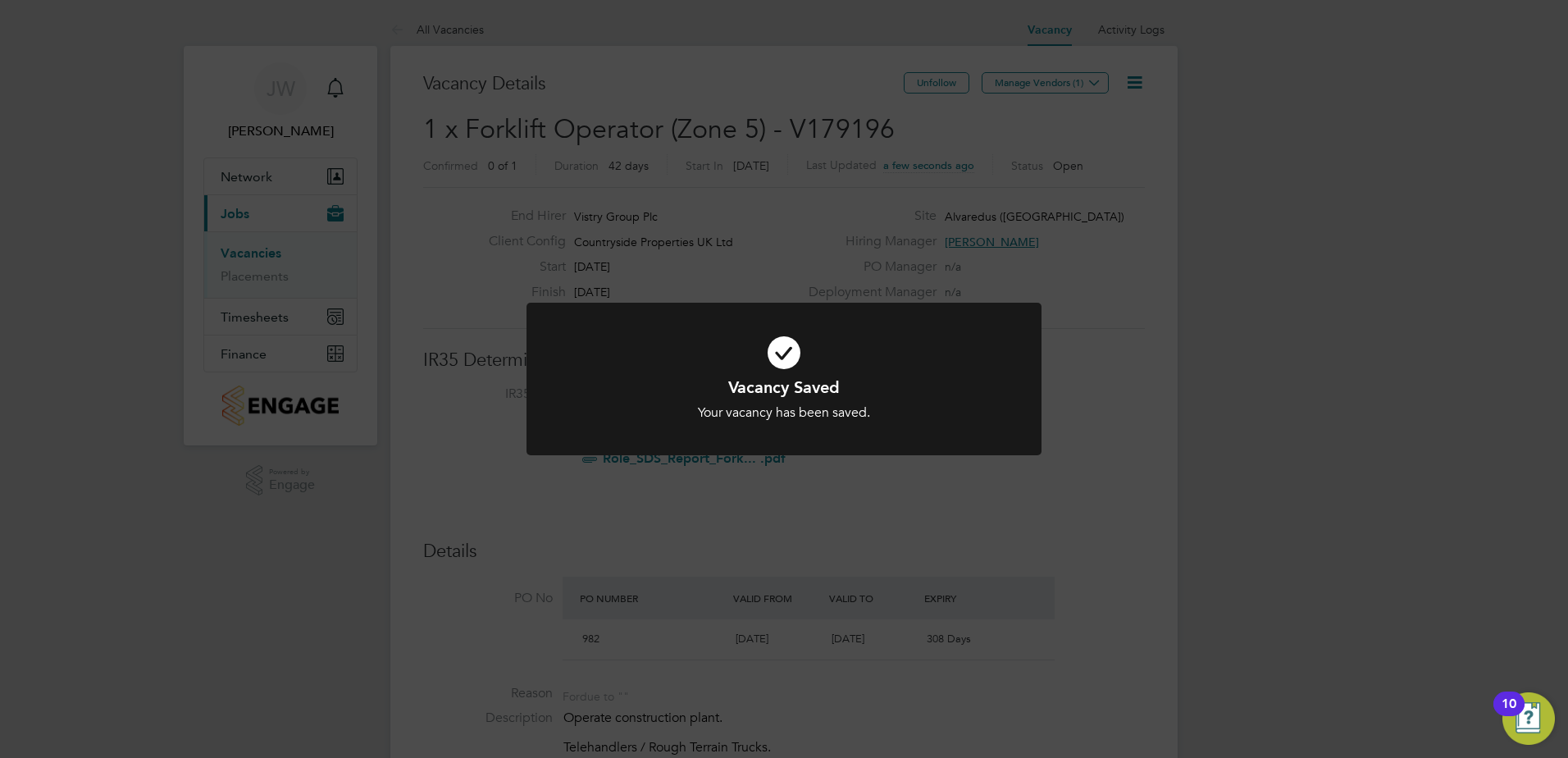
click at [1278, 203] on div "Vacancy Saved Your vacancy has been saved. Cancel Okay" at bounding box center [784, 379] width 1568 height 758
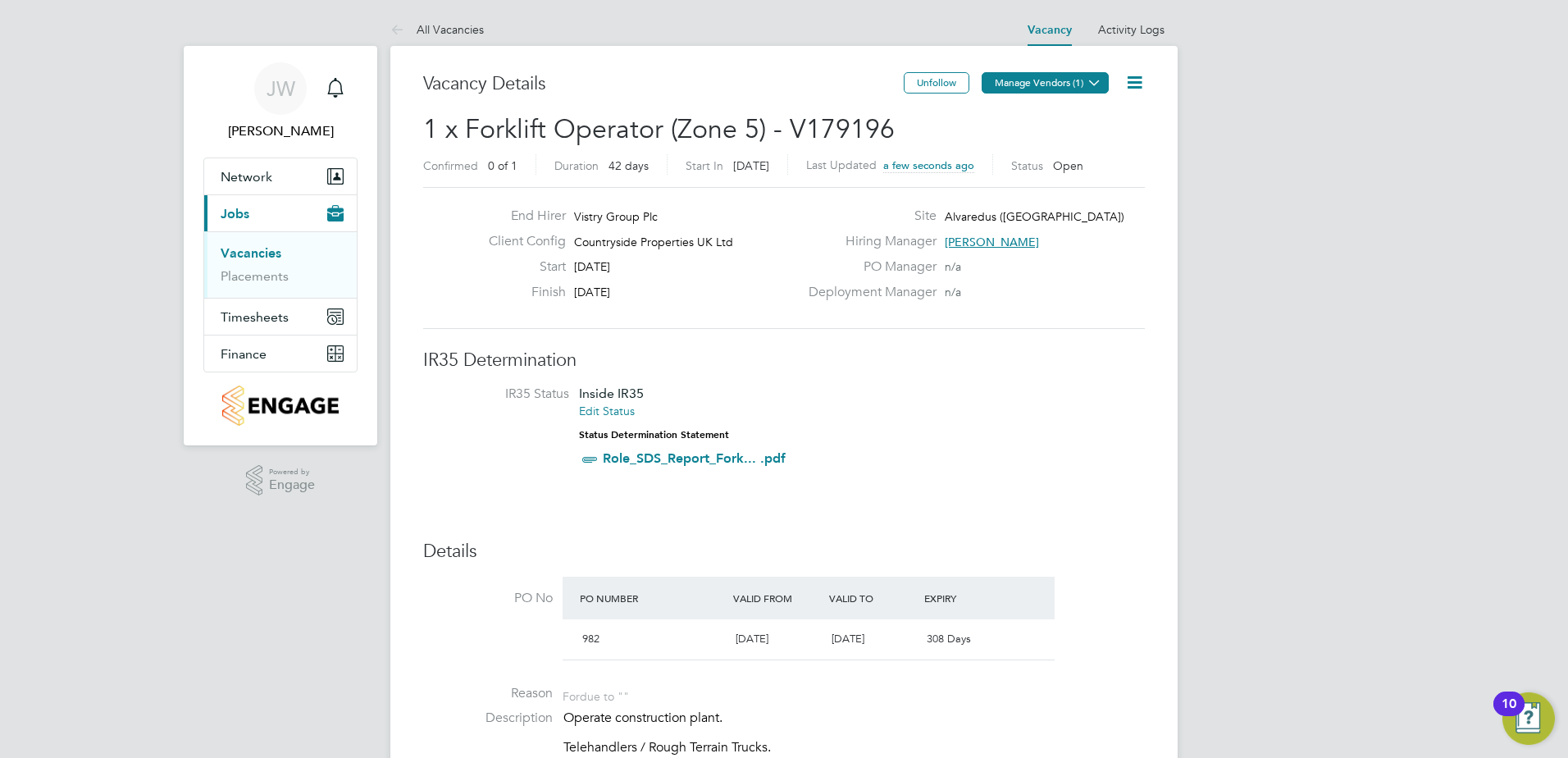
click at [1050, 86] on button "Manage Vendors (1)" at bounding box center [1045, 83] width 127 height 21
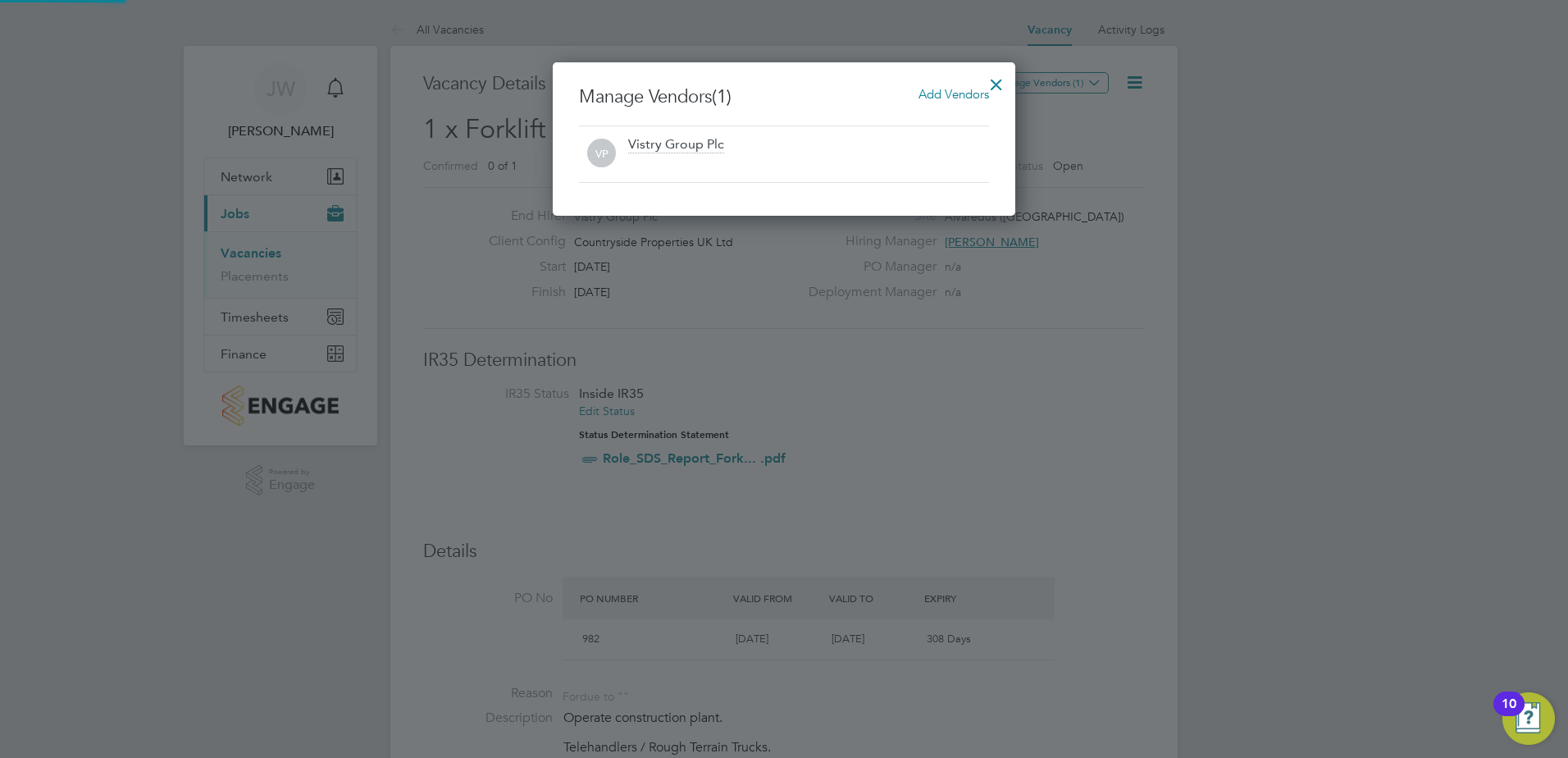
click at [944, 88] on span "Add Vendors" at bounding box center [953, 94] width 71 height 16
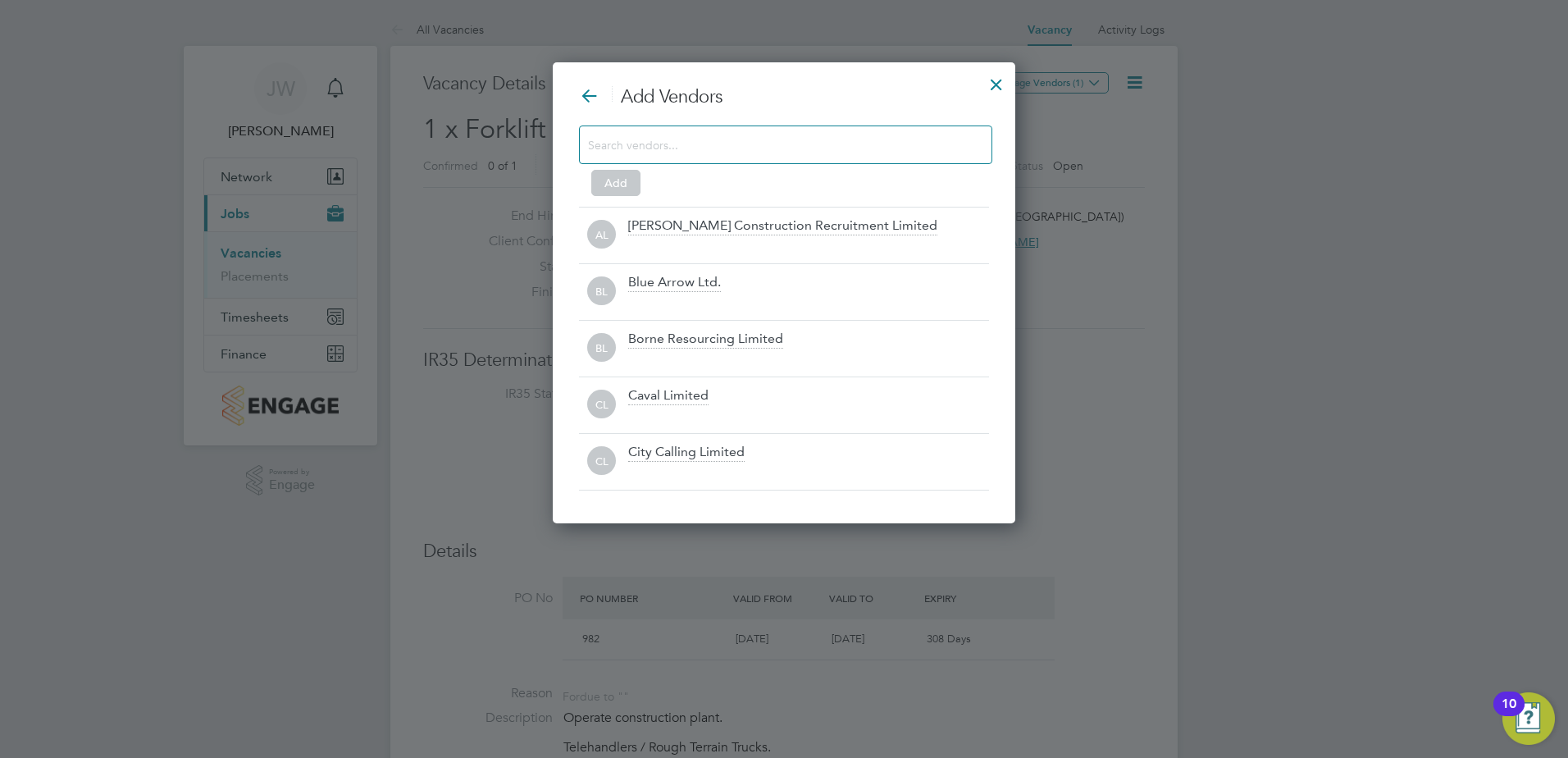
click at [852, 153] on input at bounding box center [773, 144] width 369 height 21
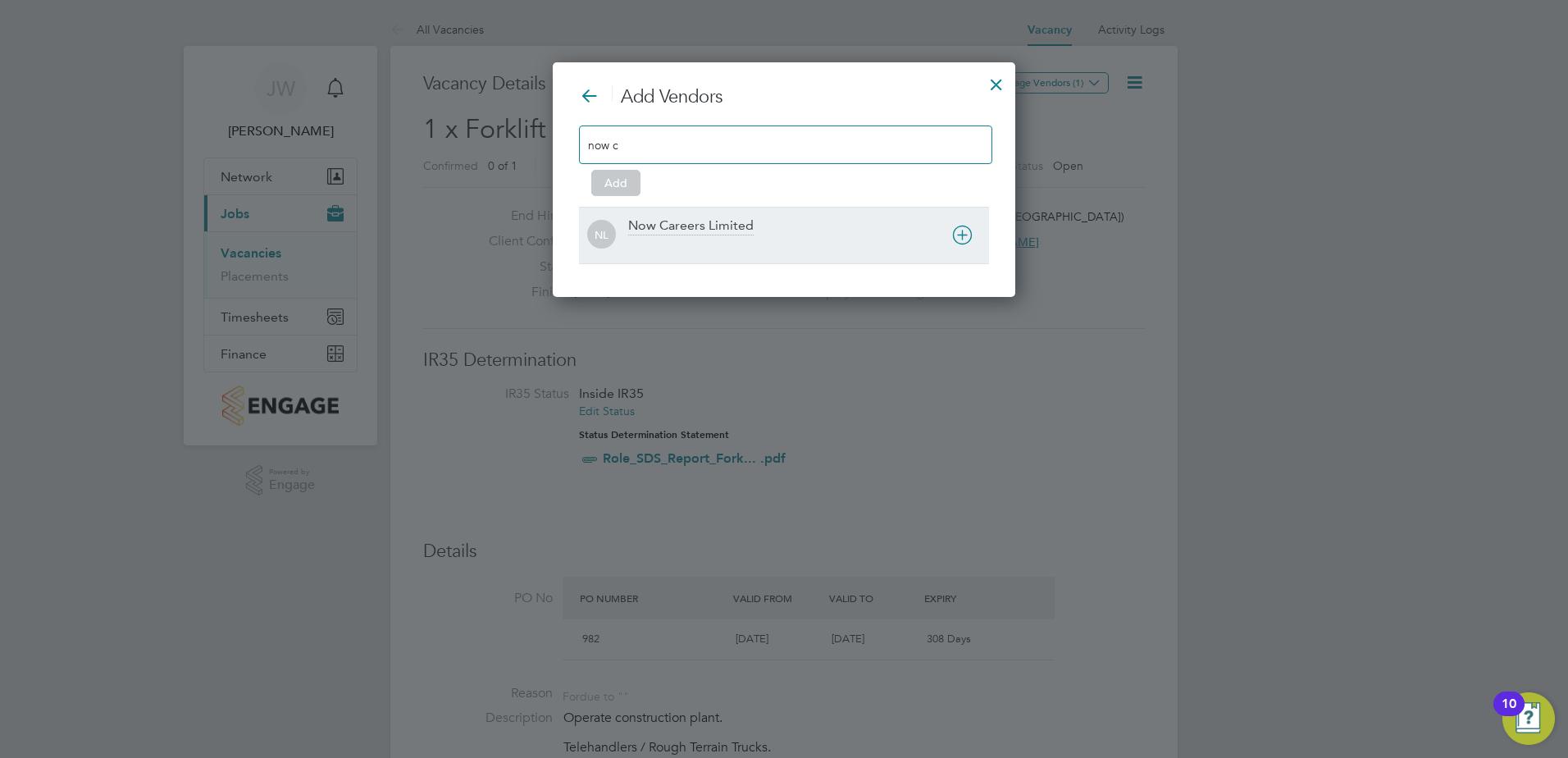
type input "now c"
click at [958, 227] on icon at bounding box center [962, 234] width 20 height 20
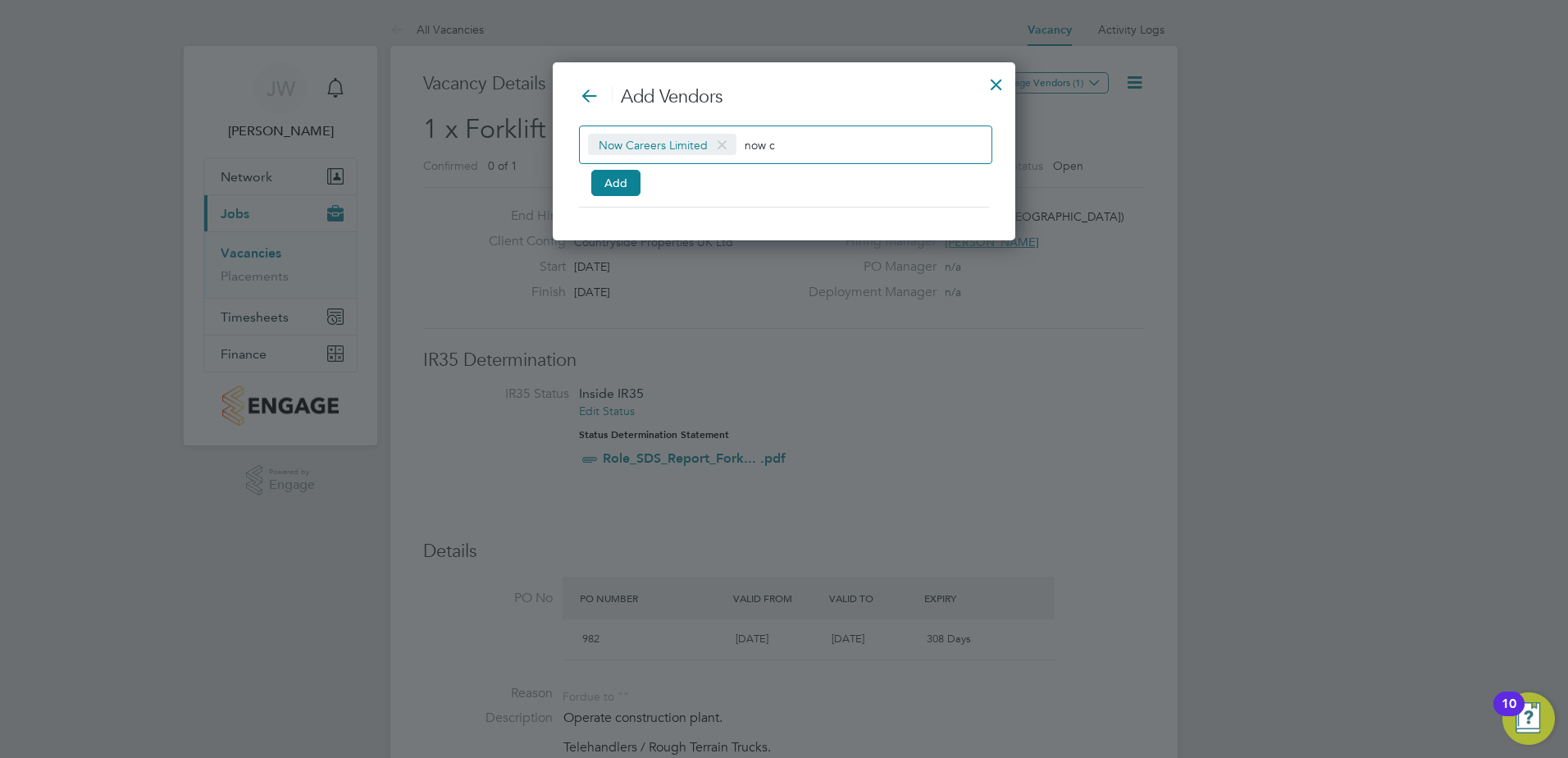
click at [808, 128] on div "Now Careers Limited now c" at bounding box center [785, 145] width 413 height 38
click at [800, 151] on input "now" at bounding box center [795, 144] width 102 height 21
type input "n"
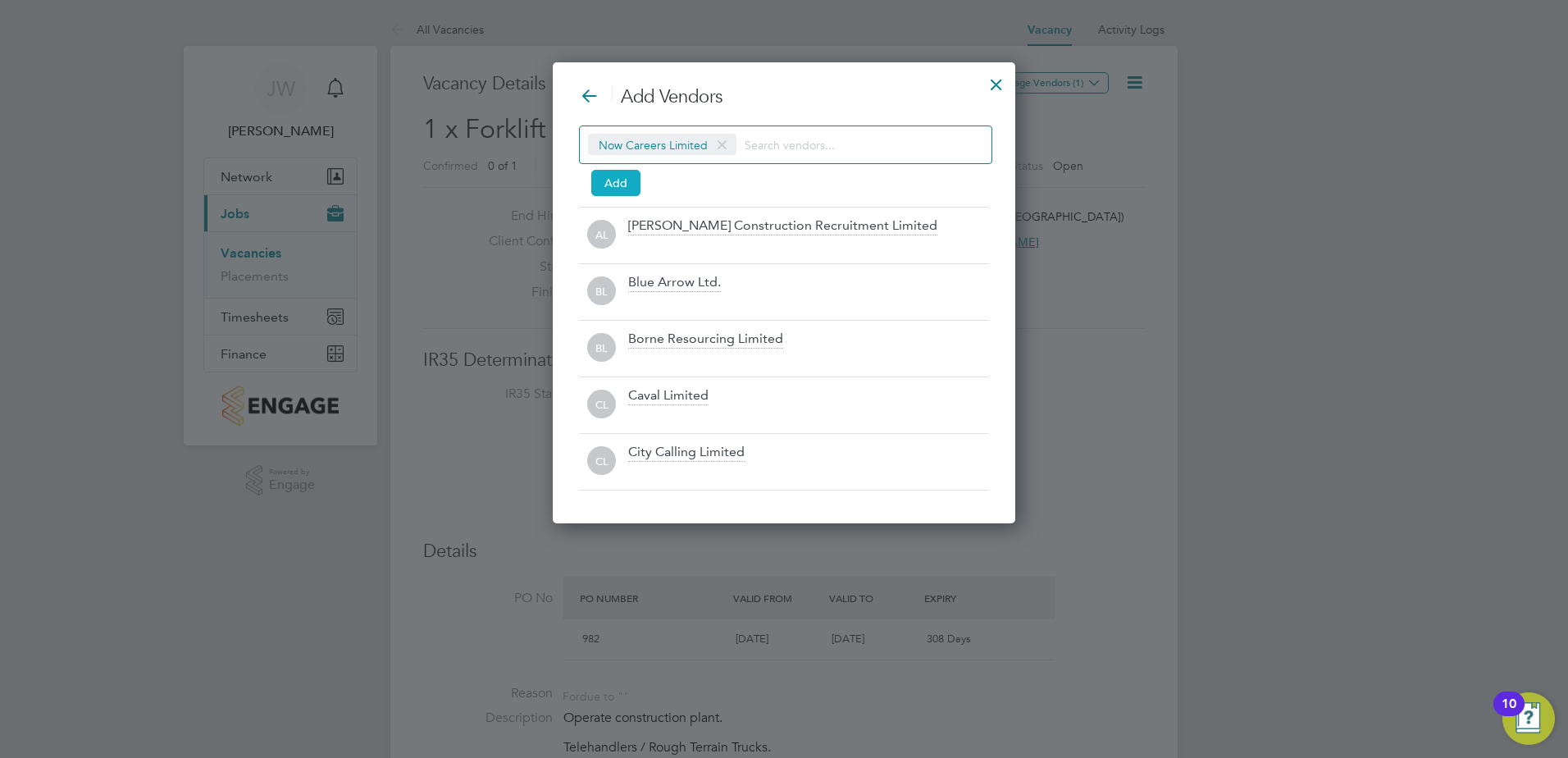
click at [624, 185] on button "Add" at bounding box center [616, 183] width 49 height 26
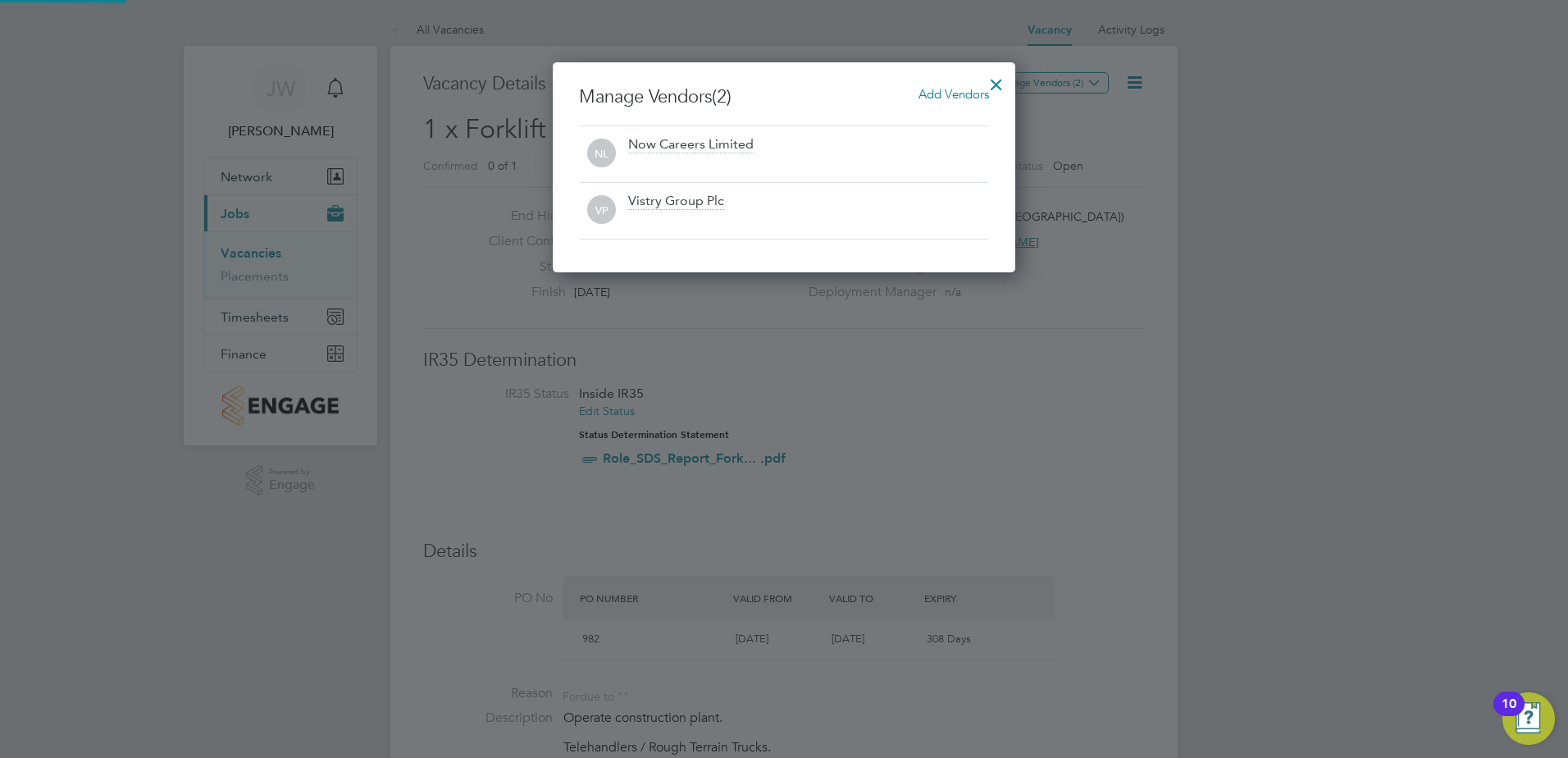
click at [989, 81] on div at bounding box center [996, 80] width 30 height 30
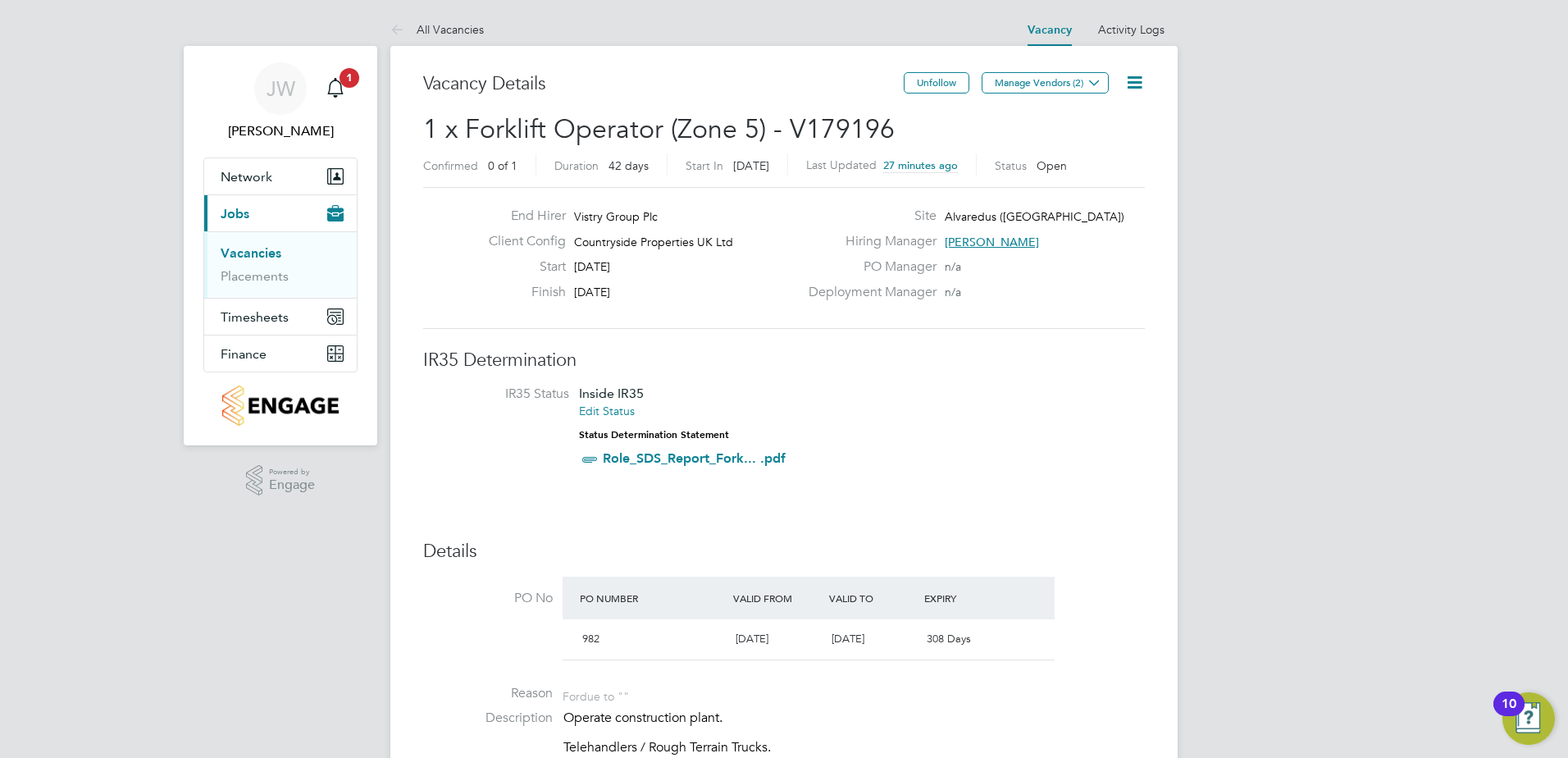
scroll to position [48, 115]
